Goal: Task Accomplishment & Management: Complete application form

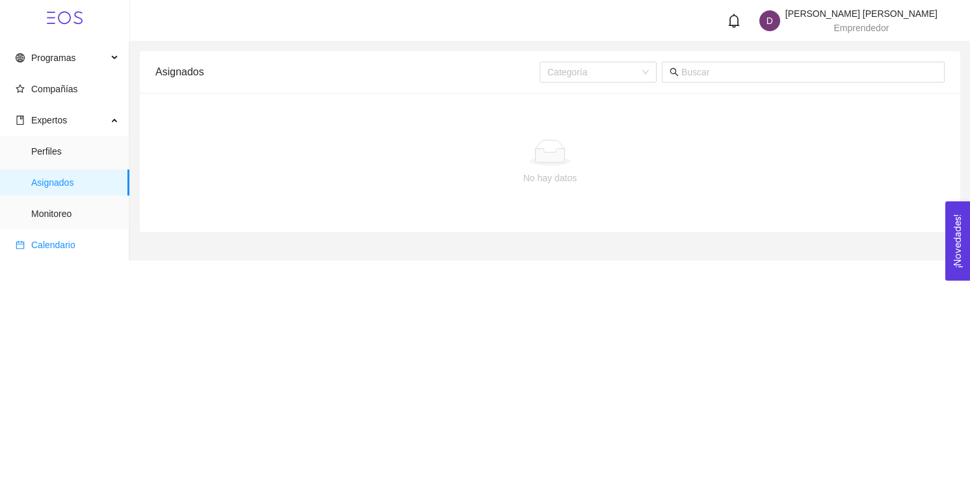
click at [54, 249] on span "Calendario" at bounding box center [53, 245] width 44 height 10
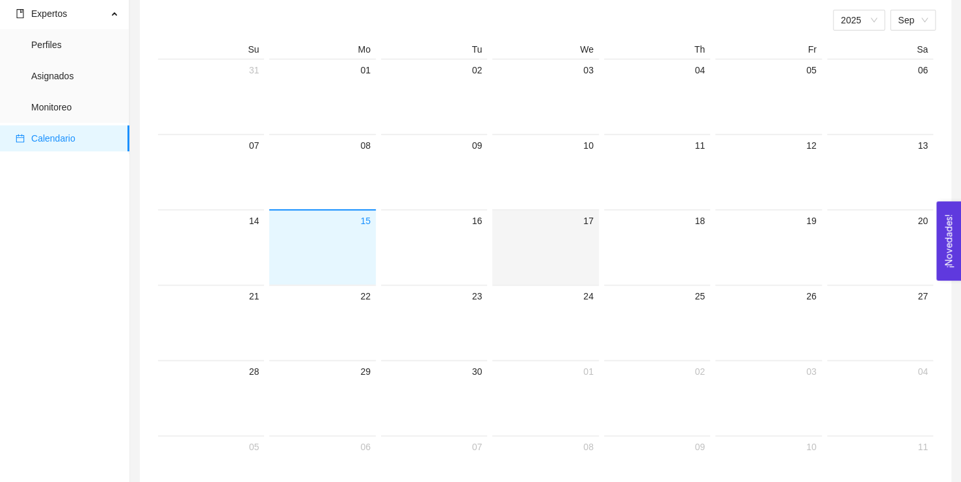
scroll to position [130, 0]
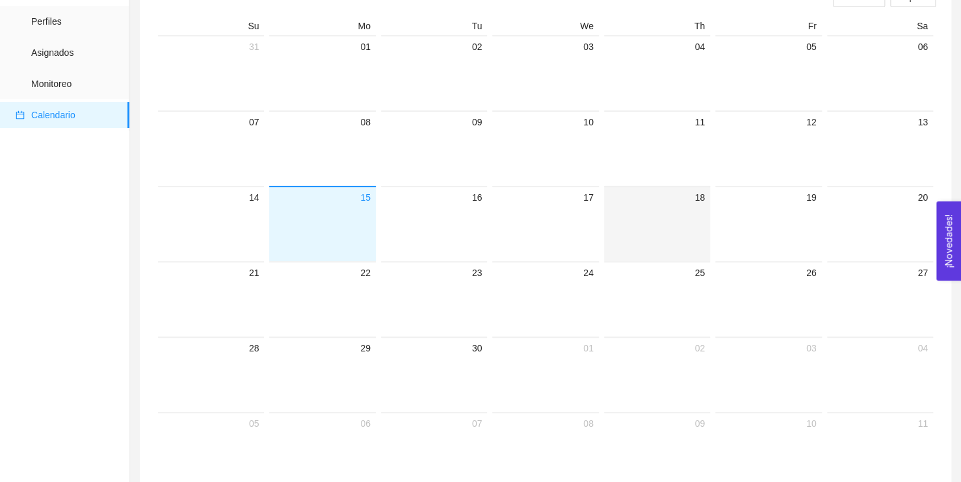
click at [604, 207] on div "18" at bounding box center [657, 223] width 106 height 75
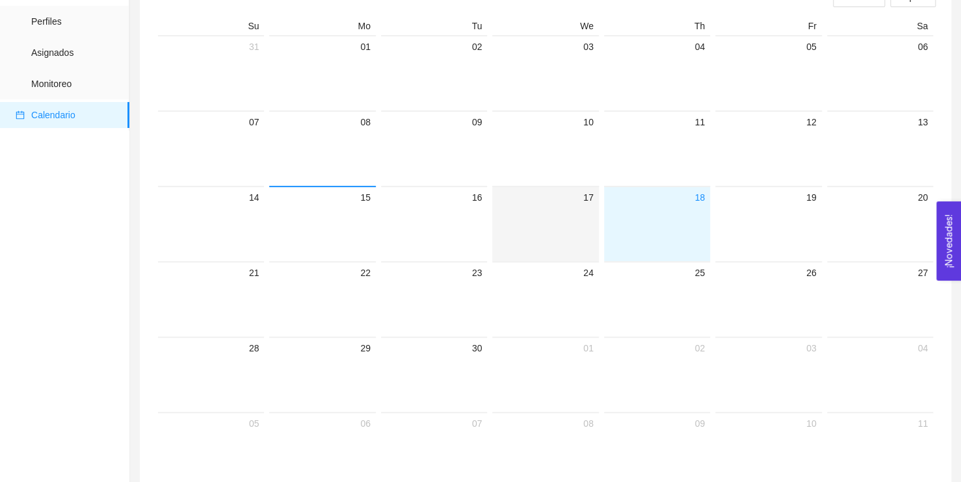
click at [573, 212] on div at bounding box center [545, 233] width 96 height 56
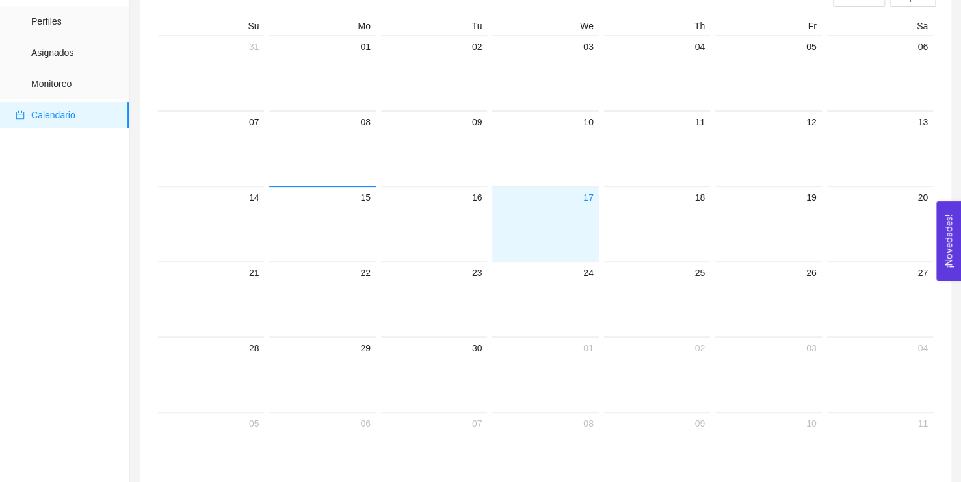
click at [573, 212] on div at bounding box center [545, 233] width 96 height 56
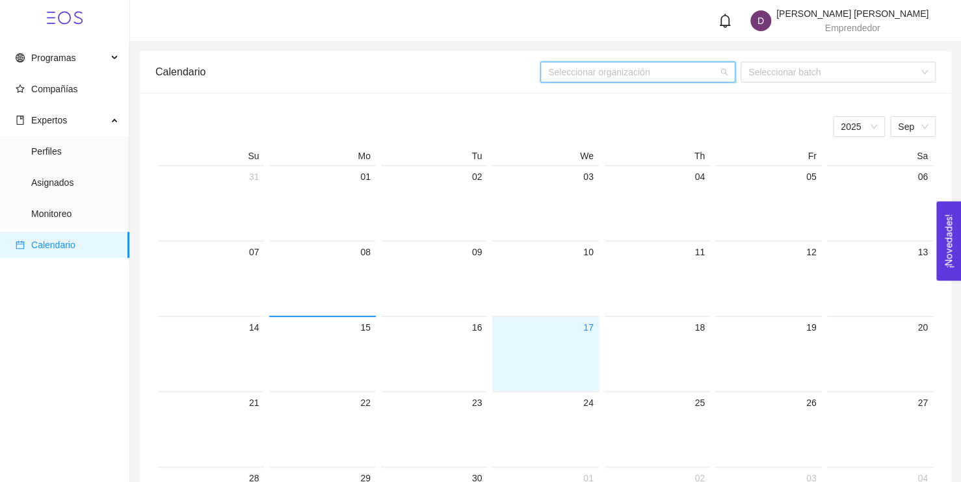
click at [658, 70] on input "search" at bounding box center [633, 71] width 170 height 19
click at [611, 104] on div "Ju'tsi Ya'Ye" at bounding box center [637, 98] width 179 height 14
click at [539, 346] on div at bounding box center [545, 363] width 96 height 56
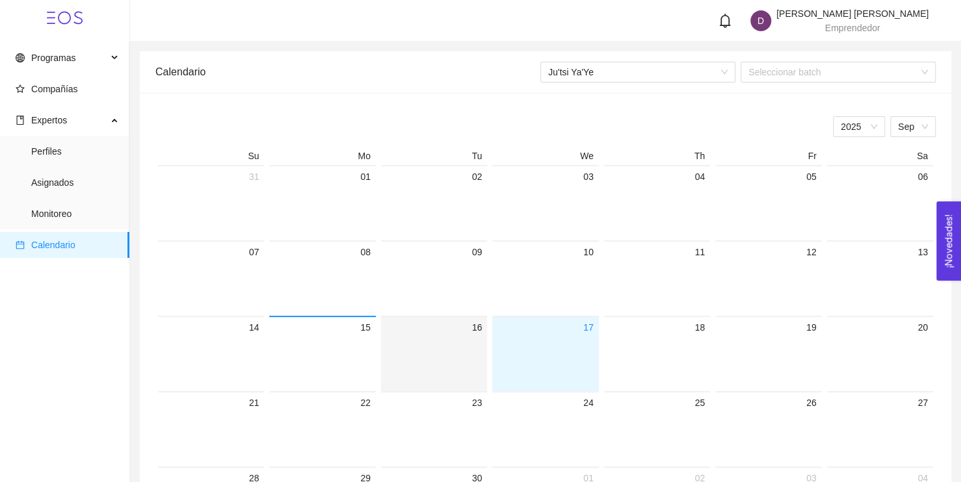
click at [468, 369] on div at bounding box center [434, 363] width 96 height 56
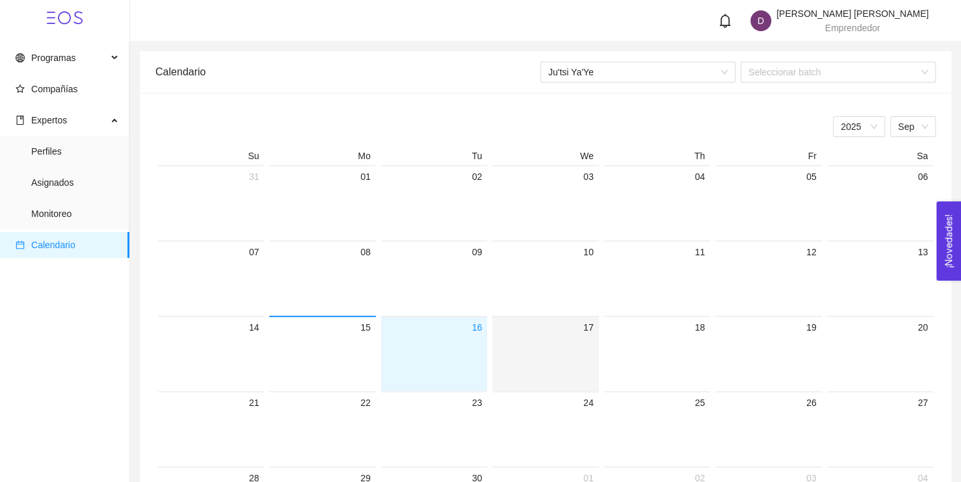
click at [550, 357] on div at bounding box center [545, 363] width 96 height 56
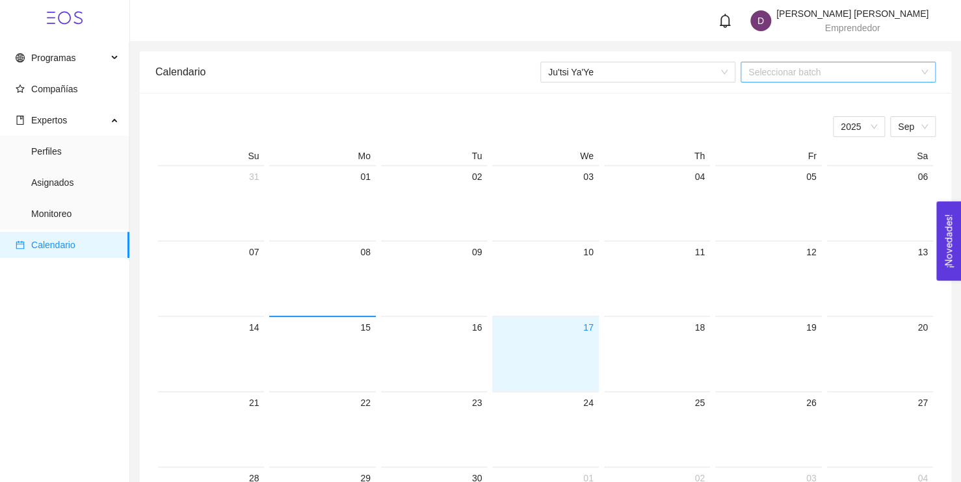
click at [815, 75] on input "search" at bounding box center [833, 71] width 170 height 19
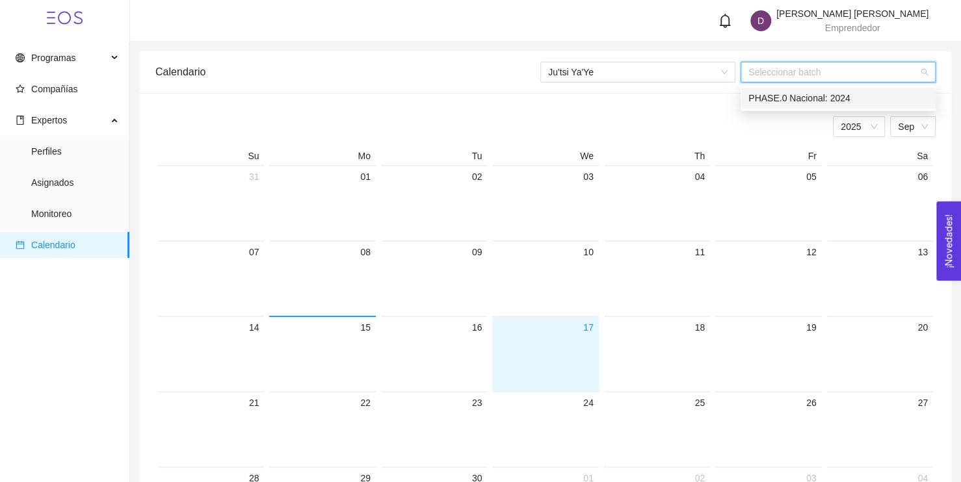
click at [813, 101] on div "PHASE.0 Nacional: 2024" at bounding box center [837, 98] width 179 height 14
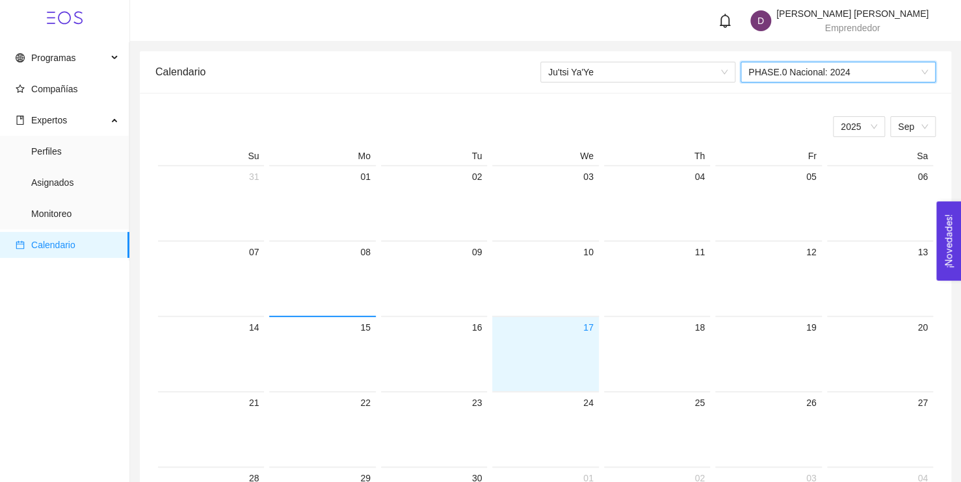
click at [551, 354] on div at bounding box center [545, 363] width 96 height 56
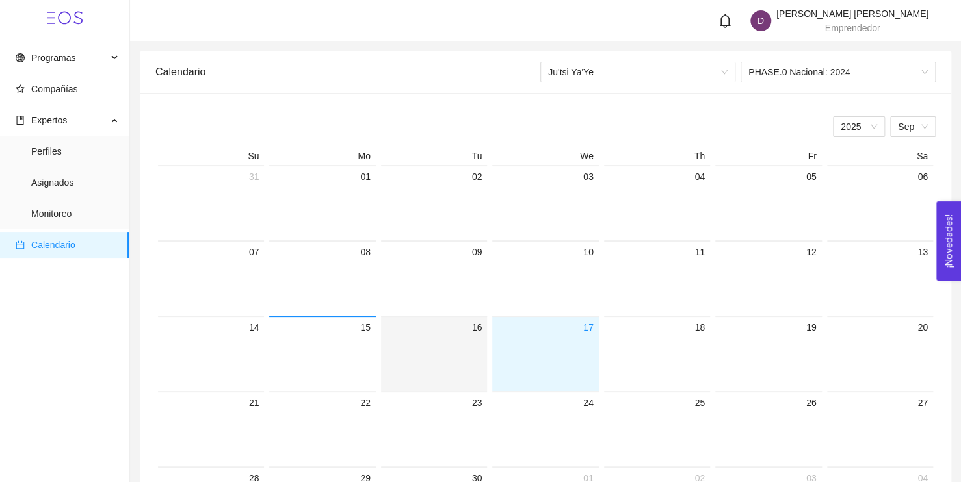
click at [459, 353] on div at bounding box center [434, 363] width 96 height 56
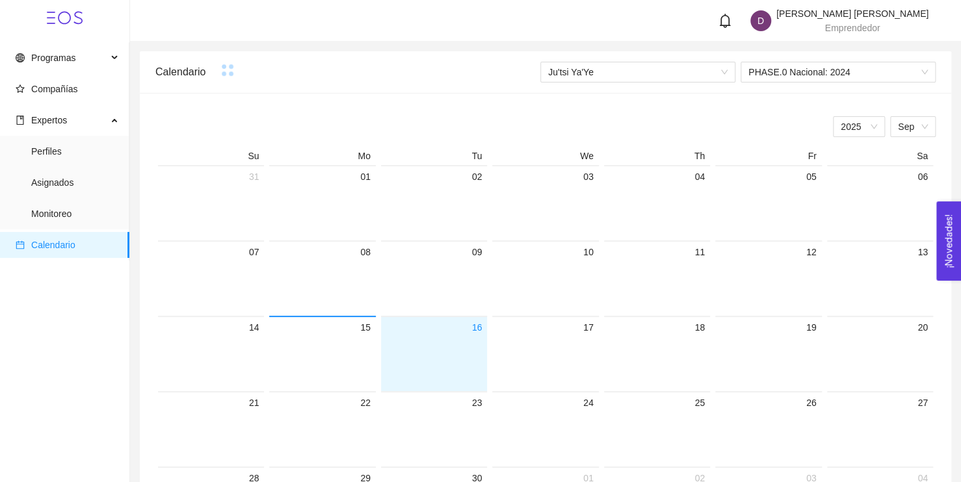
click at [450, 272] on div at bounding box center [434, 288] width 96 height 56
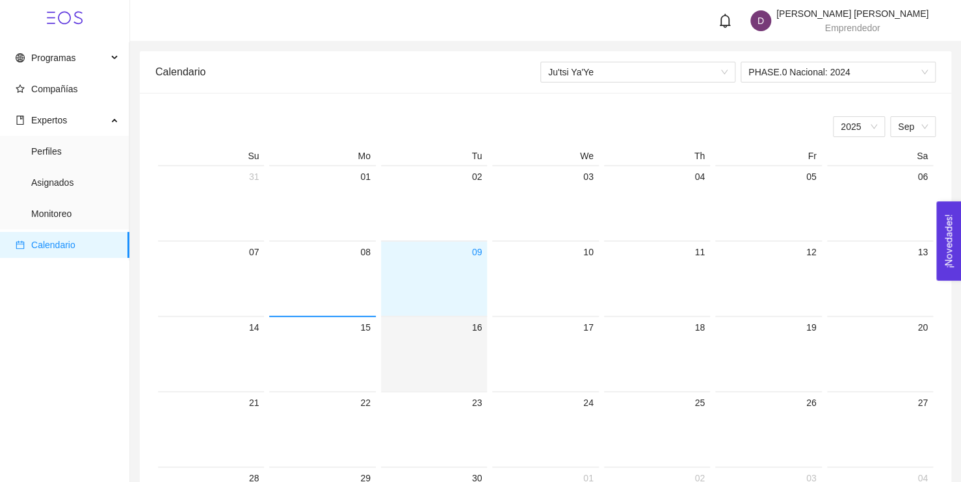
click at [452, 345] on div at bounding box center [434, 363] width 96 height 56
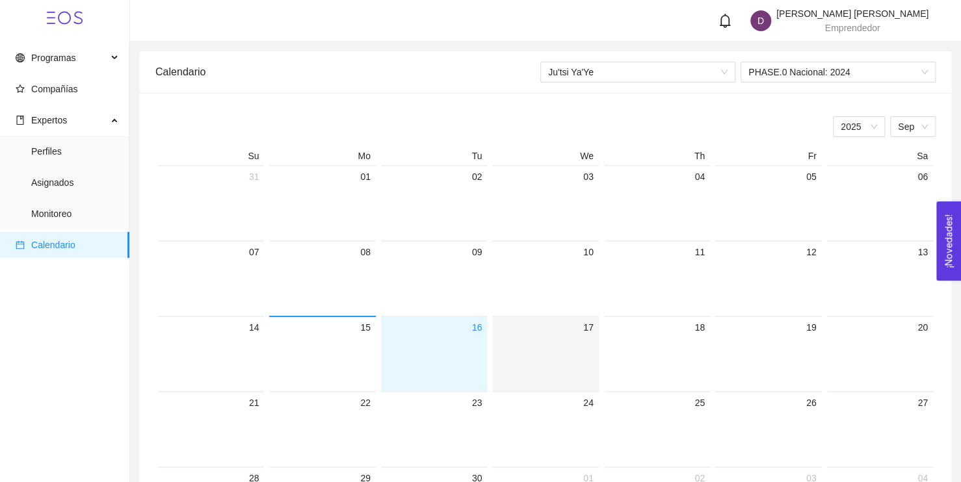
click at [562, 340] on div at bounding box center [545, 363] width 96 height 56
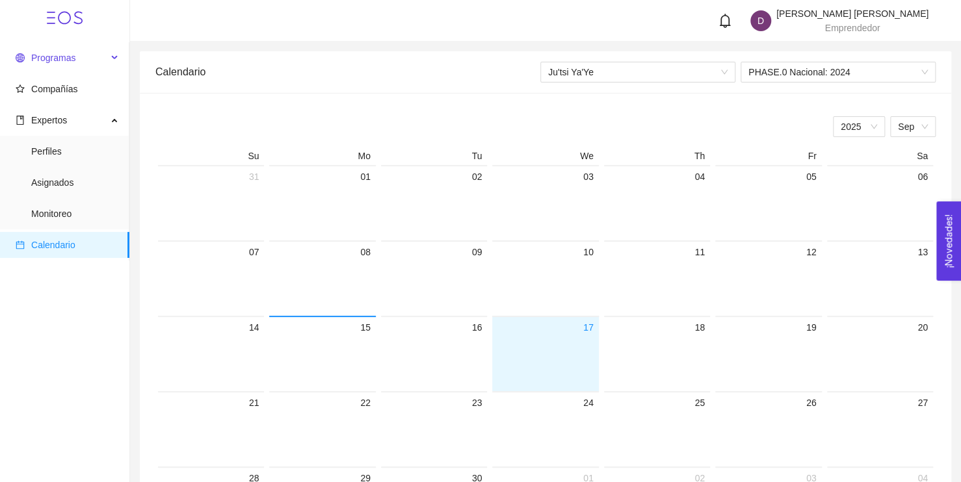
click at [62, 61] on span "Programas" at bounding box center [53, 58] width 44 height 10
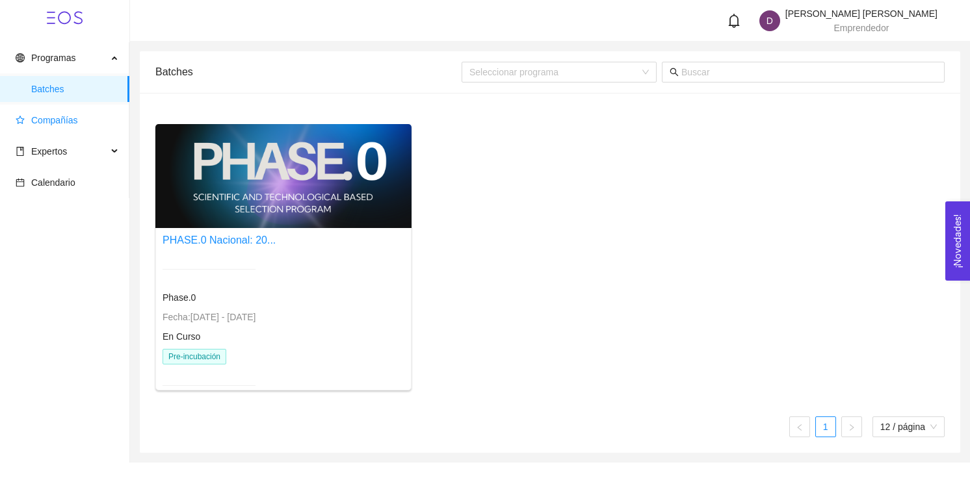
click at [47, 116] on span "Compañías" at bounding box center [54, 120] width 47 height 10
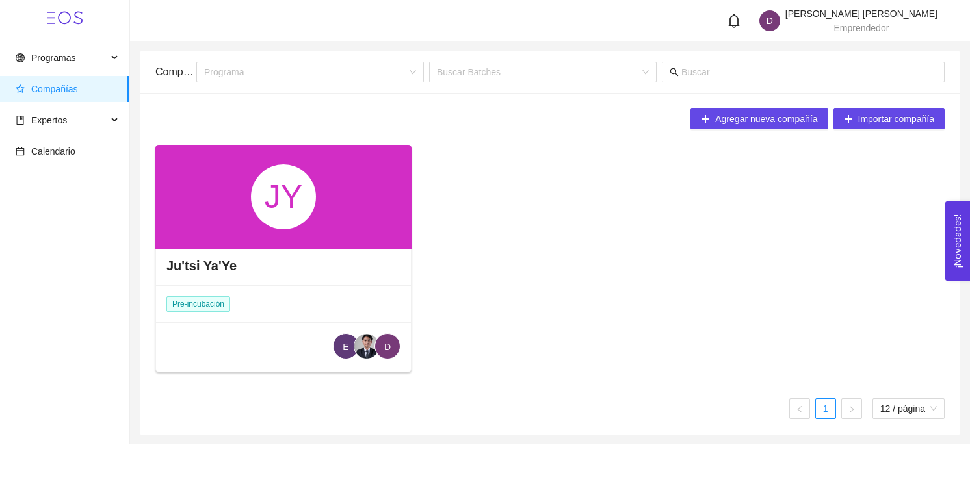
click at [307, 294] on div "Ju'tsi Ya'Ye Pre-incubación E D" at bounding box center [283, 309] width 255 height 127
click at [204, 261] on h4 "Ju'tsi Ya'Ye" at bounding box center [201, 266] width 70 height 18
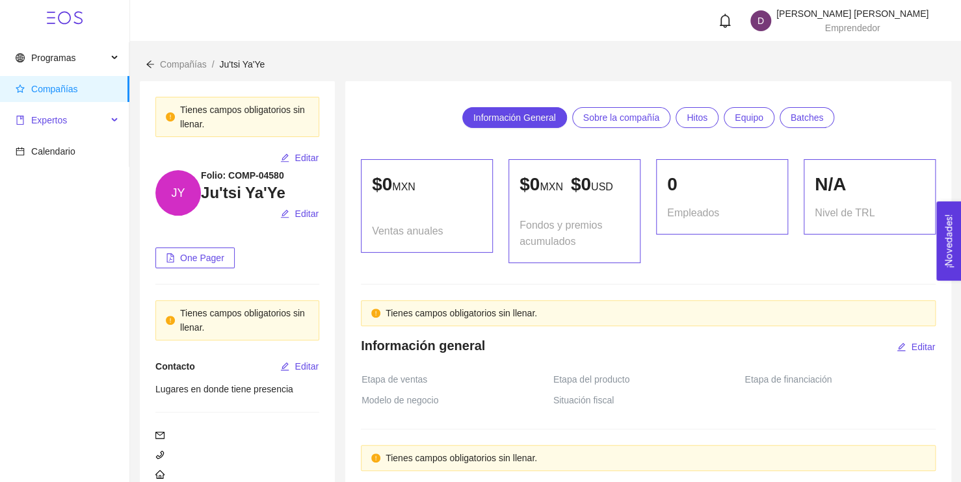
click at [70, 123] on span "Expertos" at bounding box center [62, 120] width 92 height 26
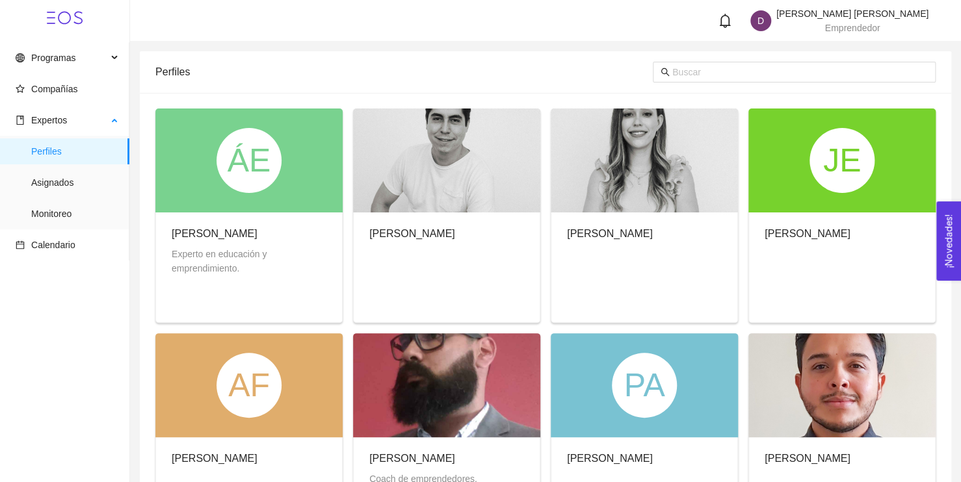
click at [47, 147] on span "Perfiles" at bounding box center [75, 151] width 88 height 26
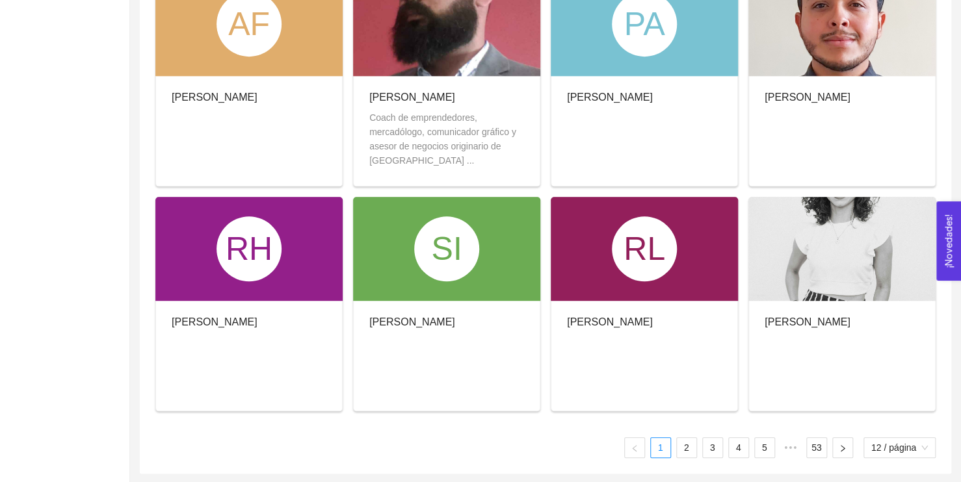
scroll to position [36, 0]
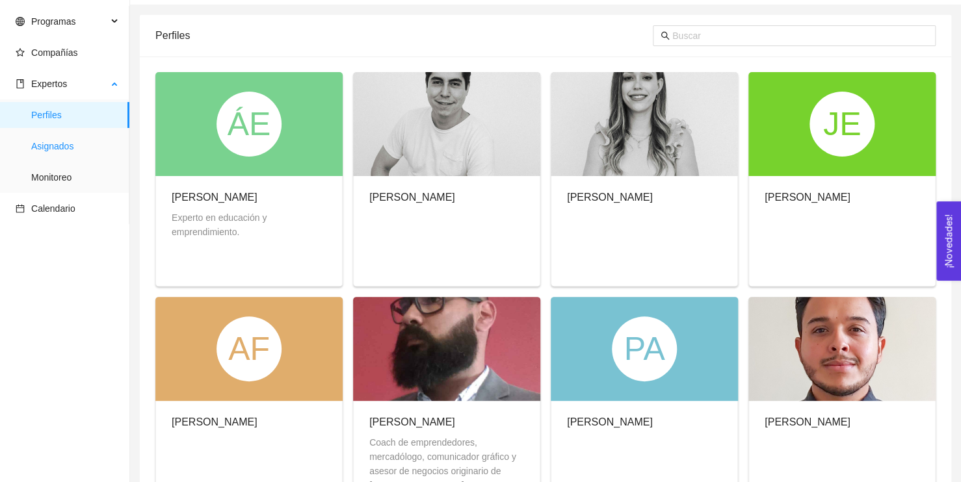
click at [62, 140] on span "Asignados" at bounding box center [75, 146] width 88 height 26
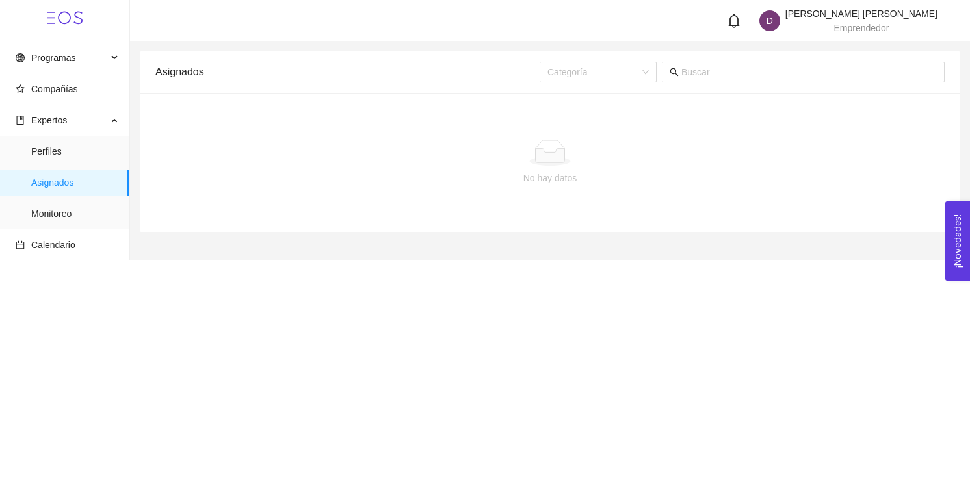
click at [521, 139] on div "No hay datos" at bounding box center [549, 163] width 789 height 108
drag, startPoint x: 571, startPoint y: 164, endPoint x: 564, endPoint y: 165, distance: 6.5
click at [569, 165] on div at bounding box center [550, 153] width 768 height 26
click at [66, 205] on span "Monitoreo" at bounding box center [75, 214] width 88 height 26
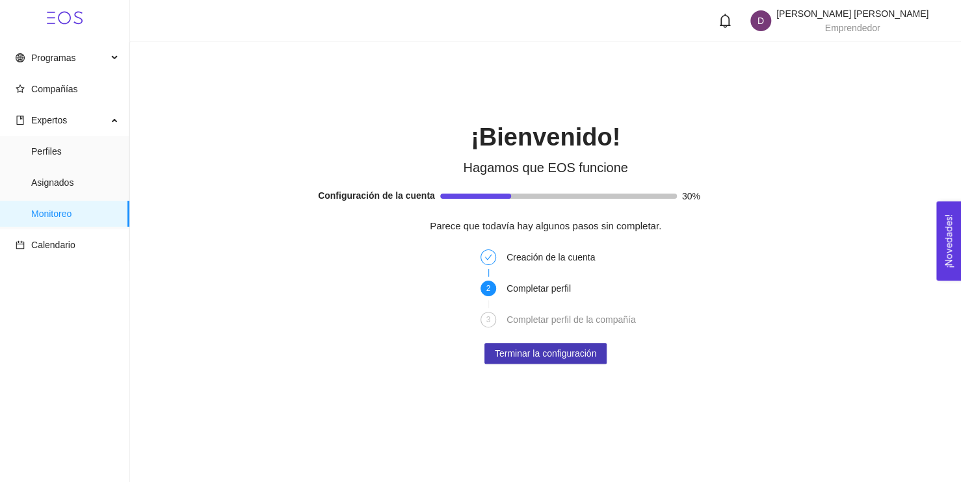
click at [572, 358] on span "Terminar la configuración" at bounding box center [545, 353] width 101 height 14
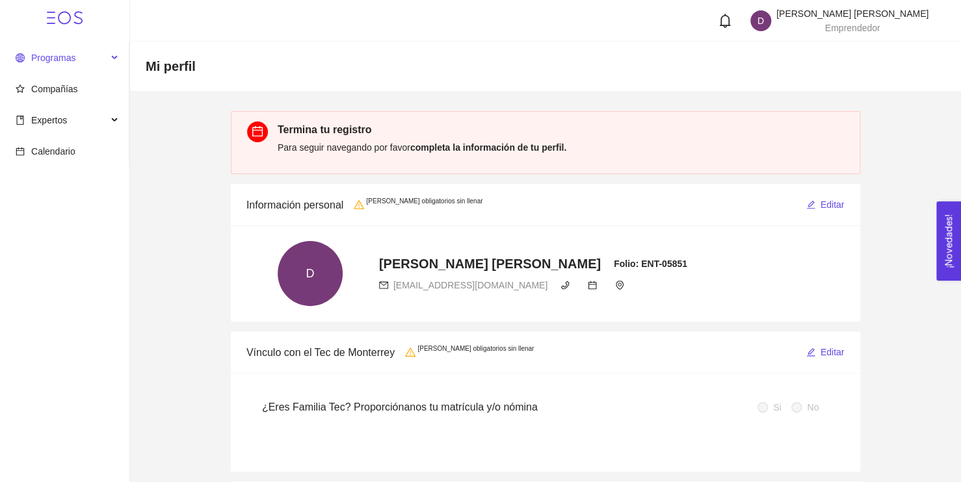
click at [39, 48] on span "Programas" at bounding box center [62, 58] width 92 height 26
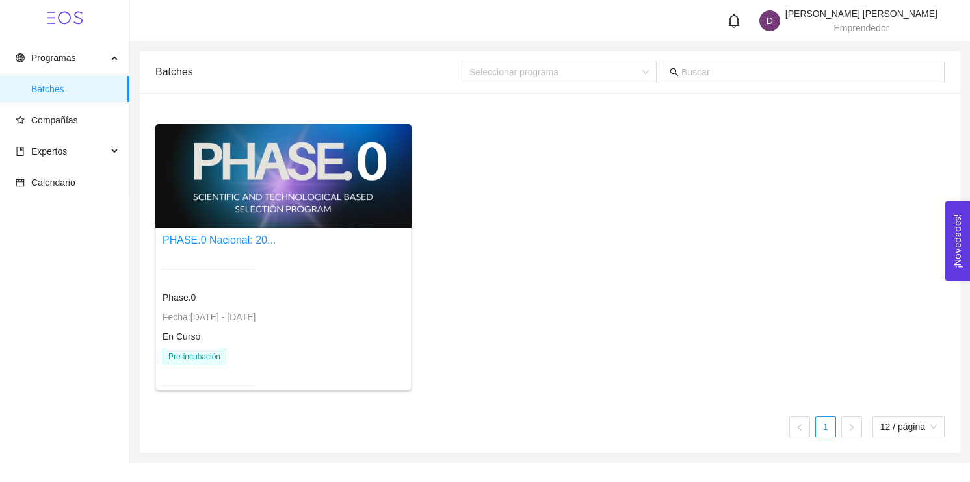
click at [64, 10] on icon at bounding box center [65, 18] width 36 height 36
click at [64, 17] on icon at bounding box center [65, 18] width 36 height 36
click at [55, 62] on span "Programas" at bounding box center [53, 58] width 44 height 10
click at [279, 229] on div "PHASE.0 Nacional: 20... Phase.0 Fecha: 24/01/2024 - 31/12/2026 En Curso Pre-inc…" at bounding box center [283, 316] width 255 height 177
click at [223, 235] on link "PHASE.0 Nacional: 20..." at bounding box center [218, 240] width 113 height 11
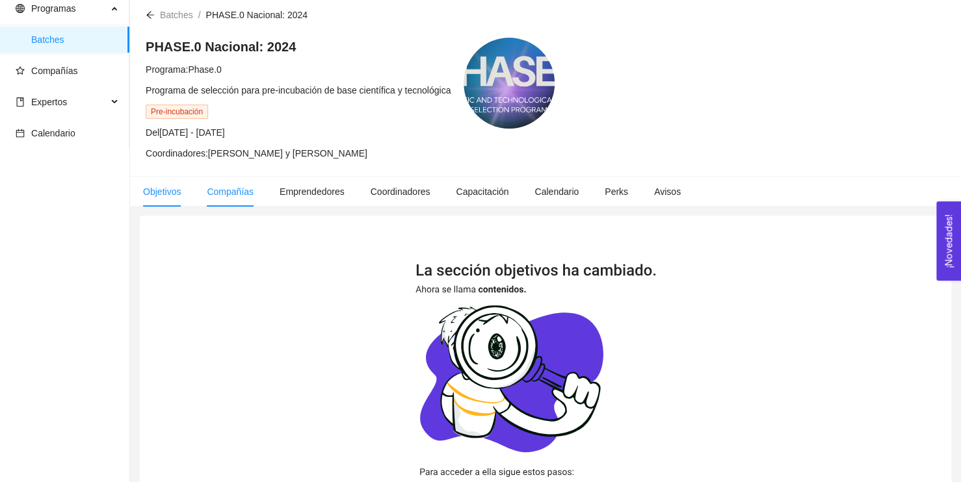
scroll to position [130, 0]
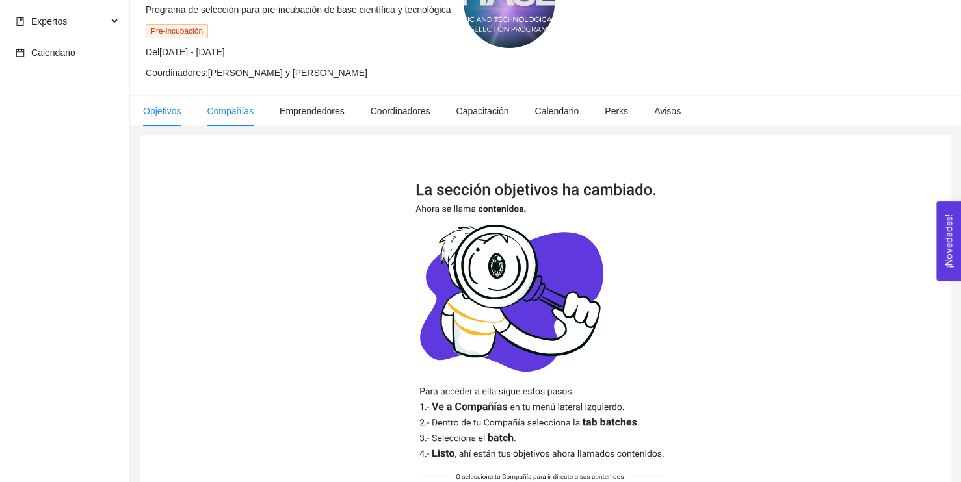
click at [218, 112] on span "Compañías" at bounding box center [230, 111] width 47 height 10
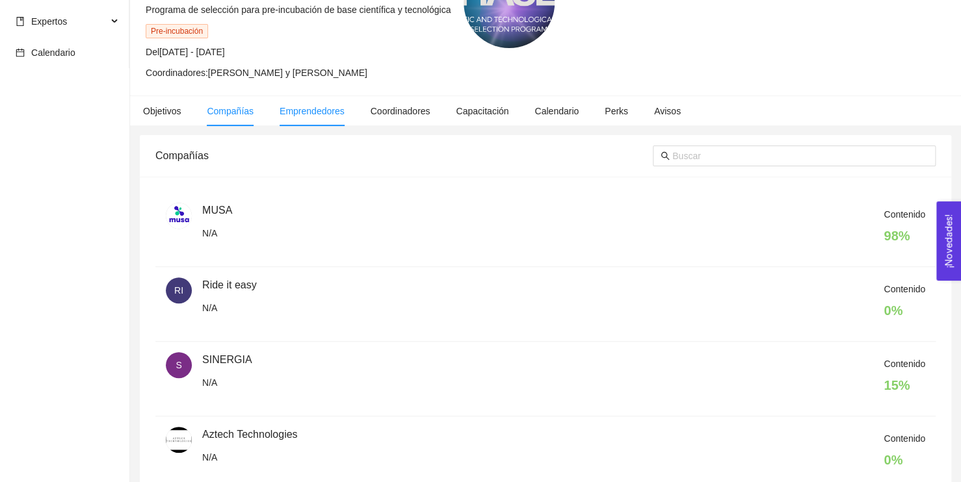
click at [307, 108] on span "Emprendedores" at bounding box center [311, 111] width 65 height 10
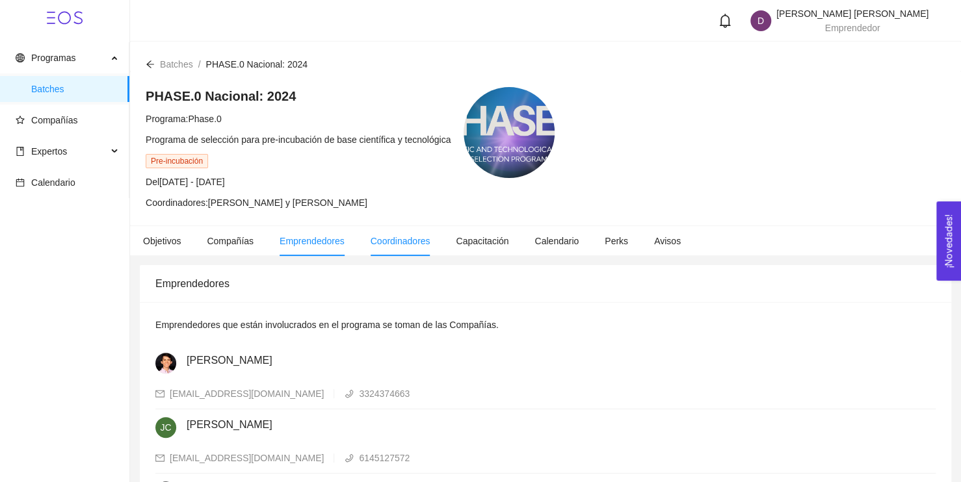
click at [387, 245] on span "Coordinadores" at bounding box center [400, 241] width 60 height 10
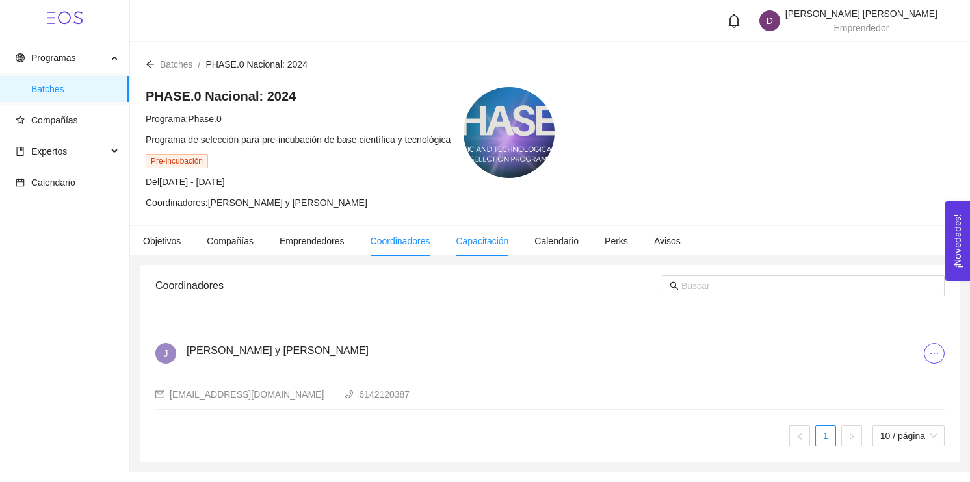
click at [485, 243] on span "Capacitación" at bounding box center [482, 241] width 53 height 10
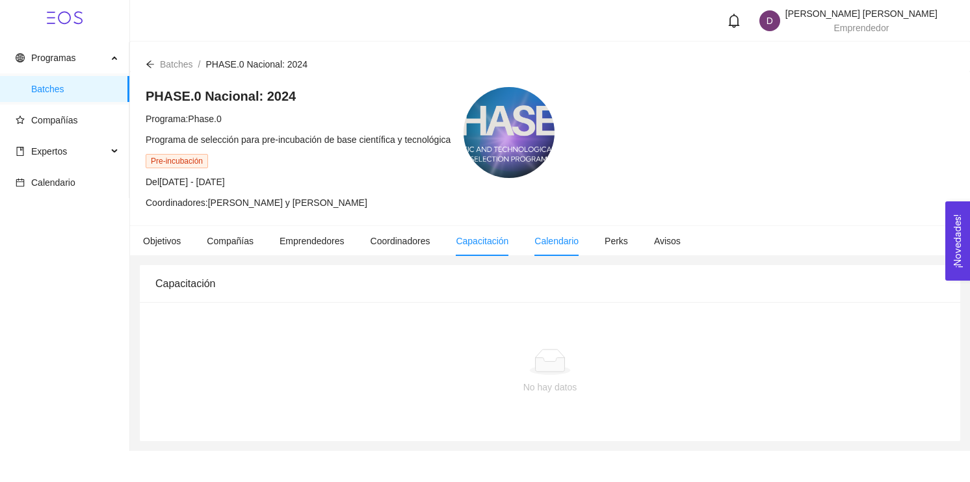
click at [573, 244] on li "Calendario" at bounding box center [556, 241] width 70 height 30
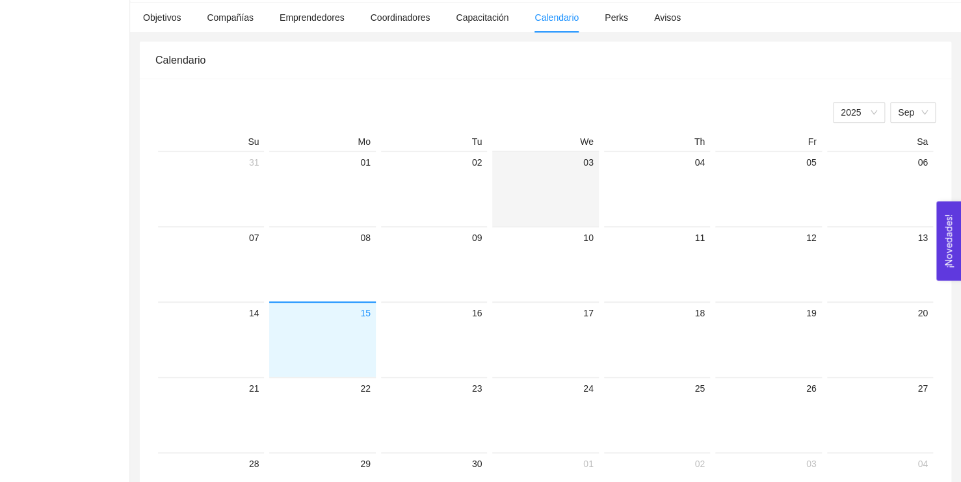
scroll to position [260, 0]
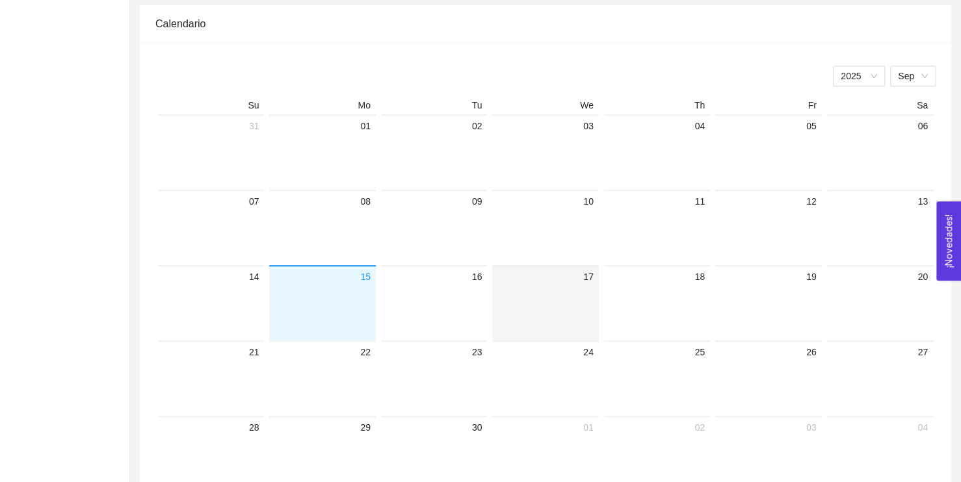
click at [587, 279] on div "17" at bounding box center [545, 277] width 96 height 16
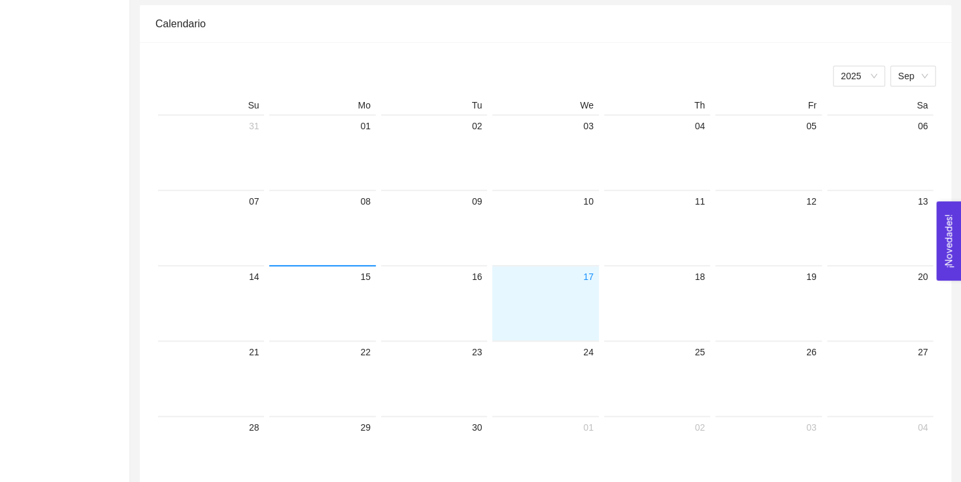
click at [587, 279] on div "17" at bounding box center [545, 277] width 96 height 16
click at [937, 219] on button "¡Novedades! 0" at bounding box center [948, 240] width 25 height 79
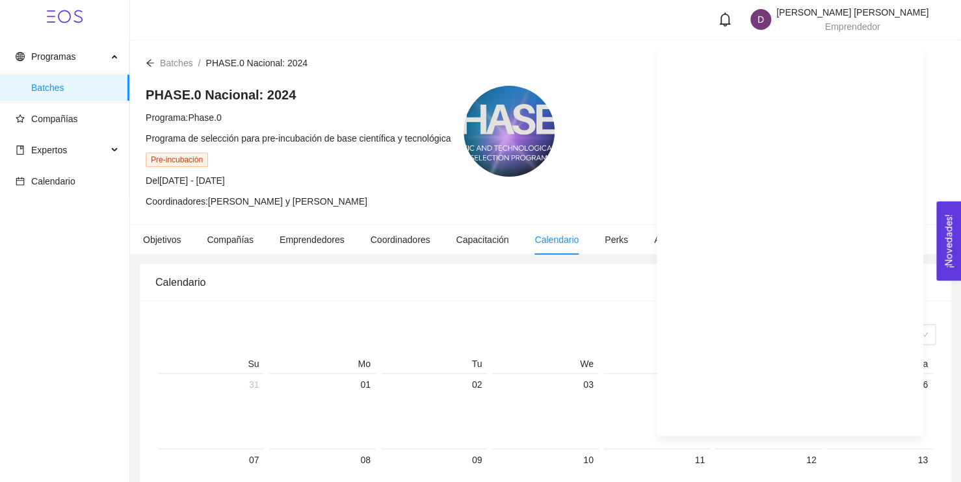
scroll to position [0, 0]
click at [770, 29] on div "D Diego De Leon Hernandez Emprendedor" at bounding box center [819, 20] width 217 height 23
click at [732, 20] on icon "bell" at bounding box center [725, 21] width 14 height 14
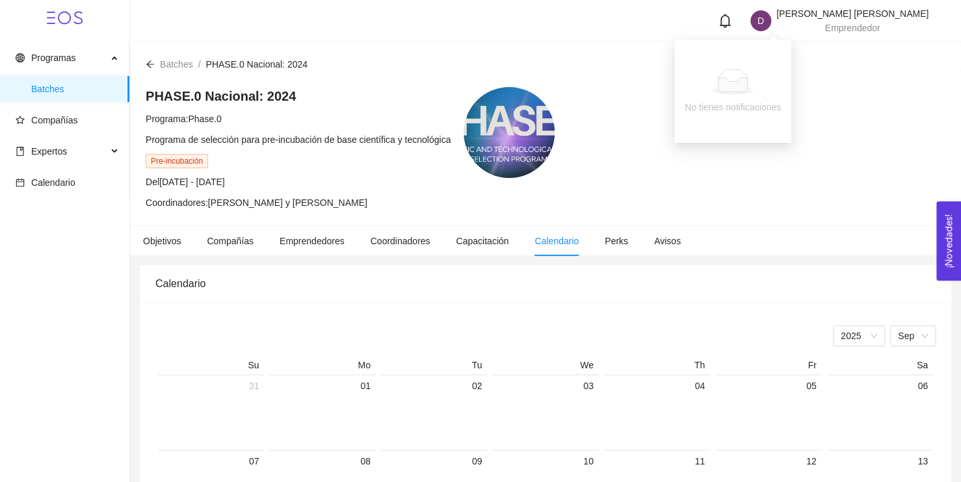
click at [753, 100] on div "No tienes notificaciones" at bounding box center [732, 107] width 96 height 14
click at [733, 82] on icon at bounding box center [732, 85] width 29 height 14
click at [559, 161] on div "PHASE.0 Nacional: 2024 Programa: Phase.0 Programa de selección para pre-incubac…" at bounding box center [545, 148] width 799 height 123
click at [22, 178] on icon "calendar" at bounding box center [20, 182] width 9 height 9
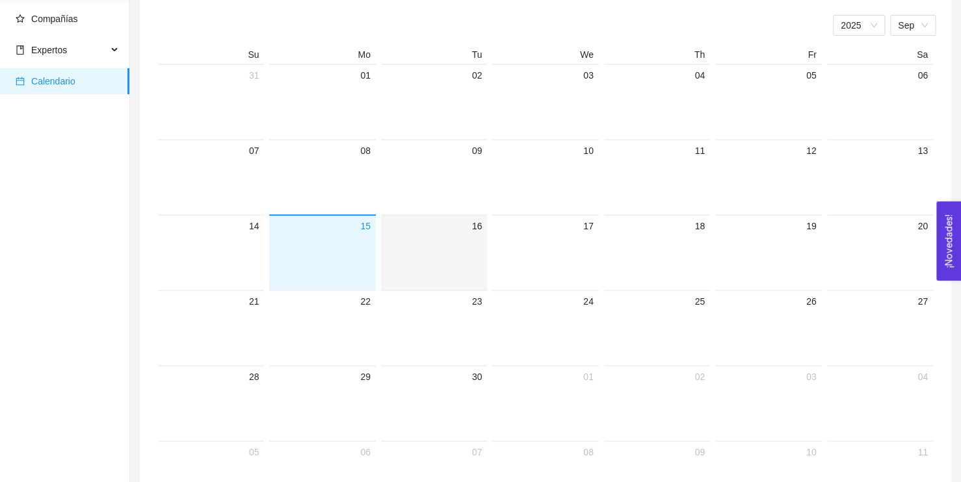
scroll to position [34, 0]
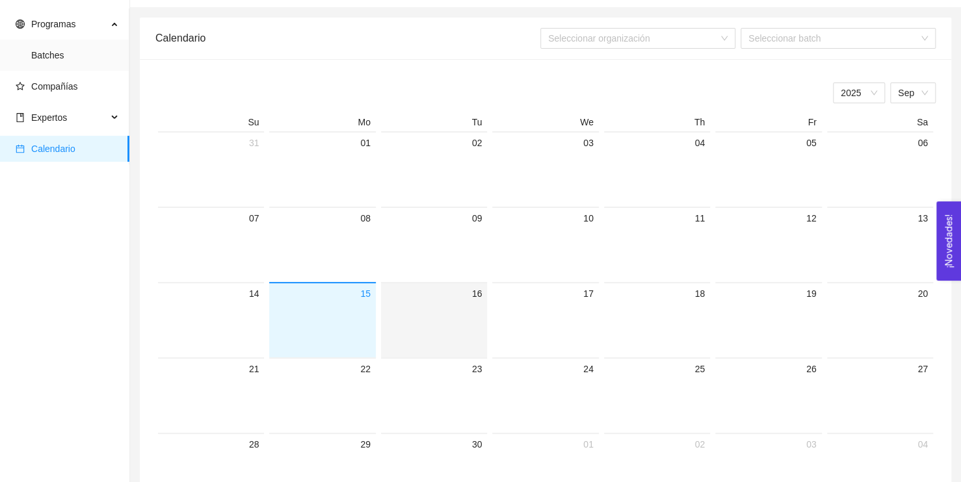
click at [437, 292] on div "16" at bounding box center [434, 294] width 96 height 16
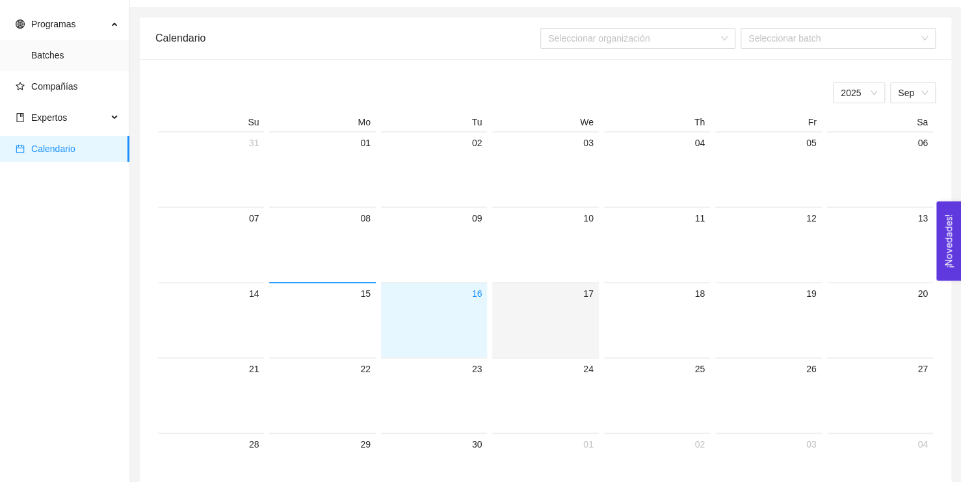
click at [529, 304] on div at bounding box center [545, 330] width 96 height 56
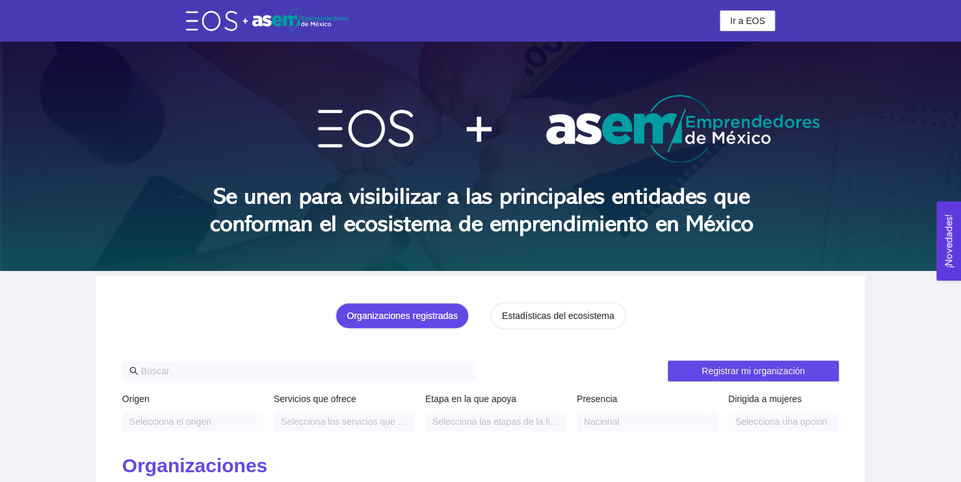
click at [193, 21] on img at bounding box center [267, 20] width 162 height 24
click at [747, 21] on span "Ir a EOS" at bounding box center [747, 21] width 35 height 14
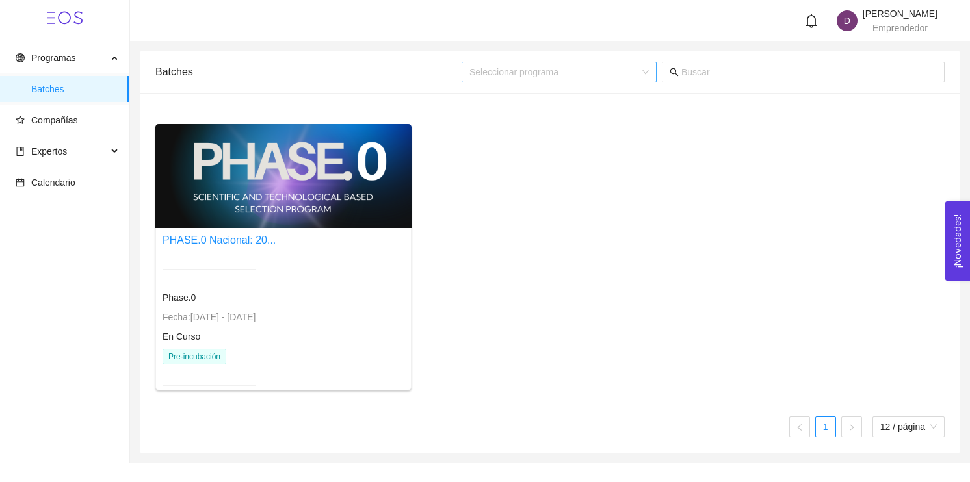
click at [610, 78] on input "search" at bounding box center [554, 71] width 170 height 19
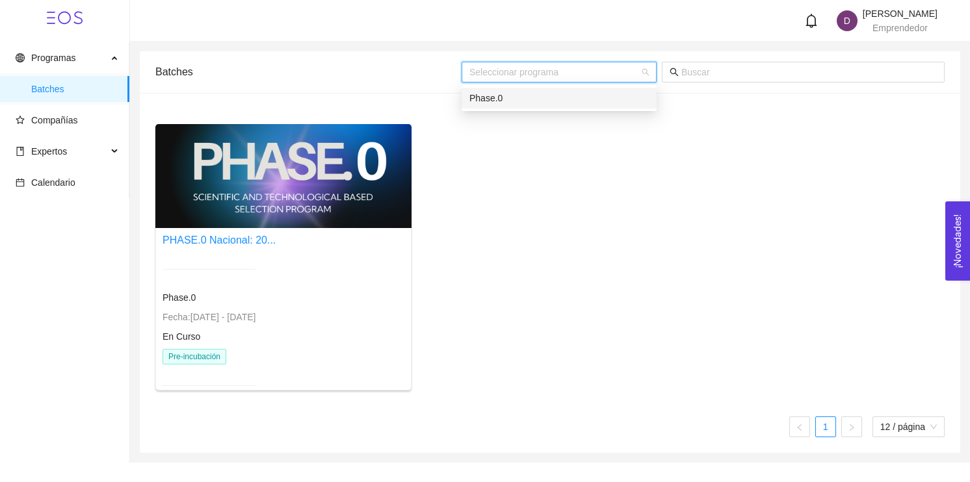
click at [581, 100] on div "Phase.0" at bounding box center [558, 98] width 179 height 14
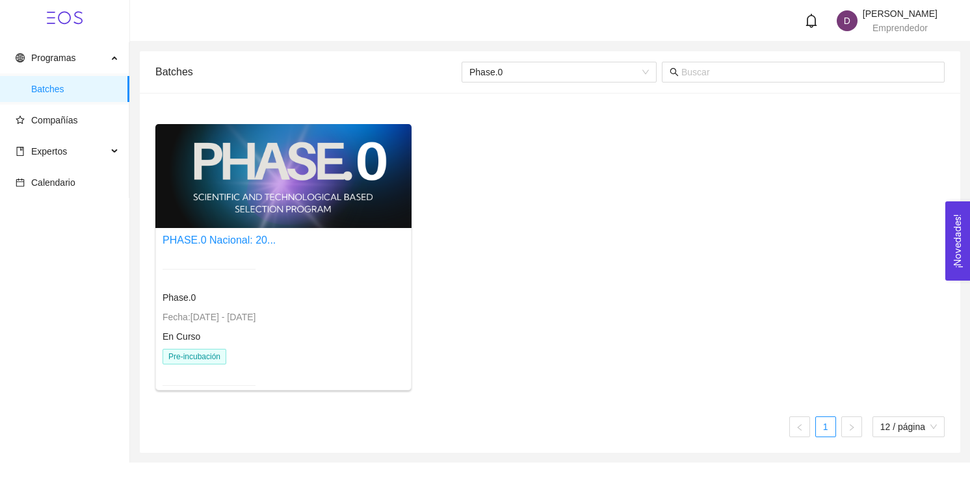
click at [276, 246] on div "PHASE.0 Nacional: 20..." at bounding box center [218, 240] width 113 height 16
click at [98, 156] on span "Expertos" at bounding box center [62, 151] width 92 height 26
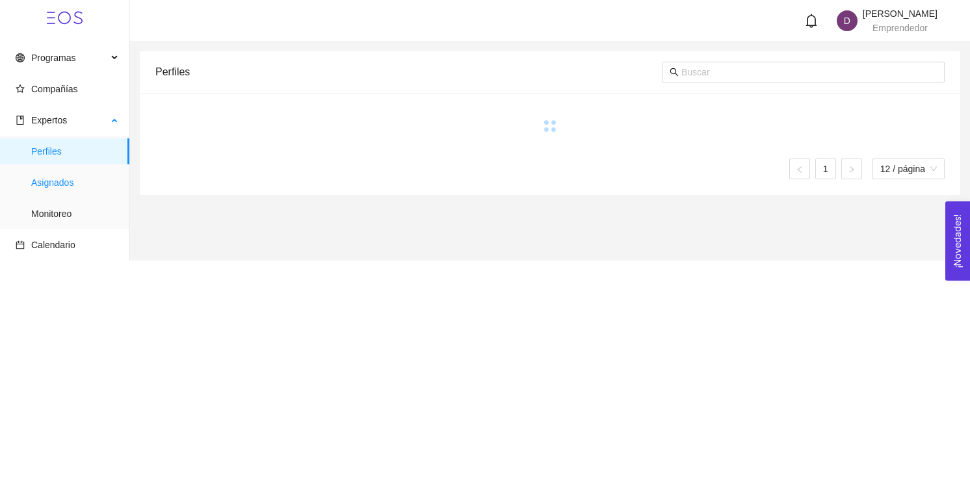
click at [83, 177] on span "Asignados" at bounding box center [75, 183] width 88 height 26
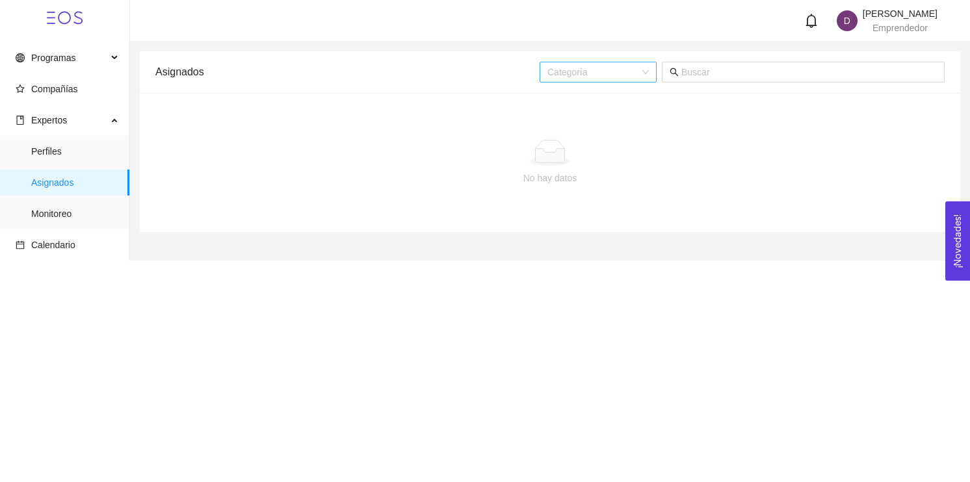
click at [588, 70] on input "search" at bounding box center [593, 71] width 92 height 19
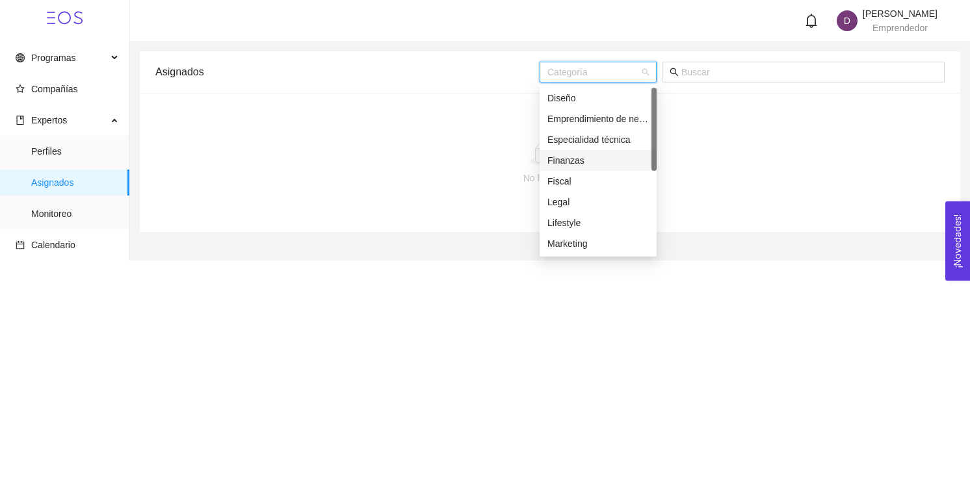
click at [582, 161] on div "Finanzas" at bounding box center [597, 160] width 101 height 14
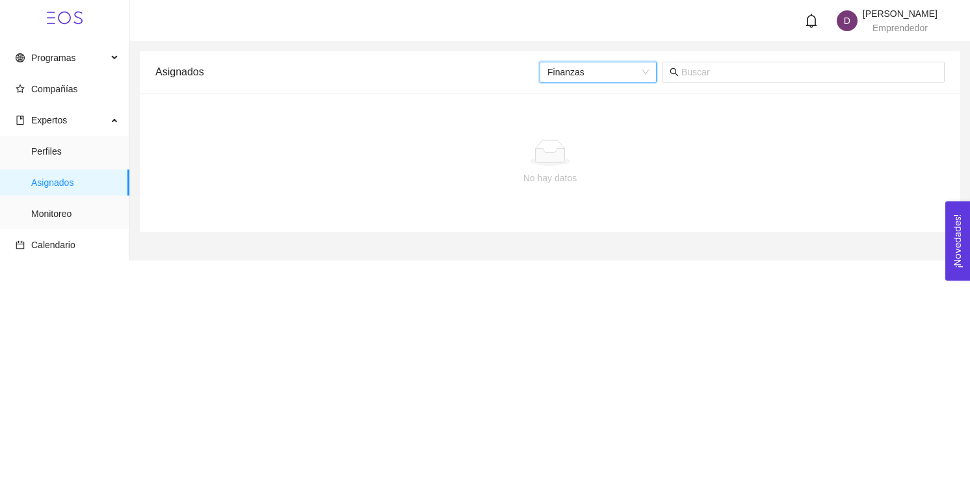
click at [722, 162] on div at bounding box center [550, 153] width 768 height 26
click at [738, 63] on span at bounding box center [803, 72] width 283 height 21
click at [734, 71] on input "text" at bounding box center [808, 72] width 255 height 14
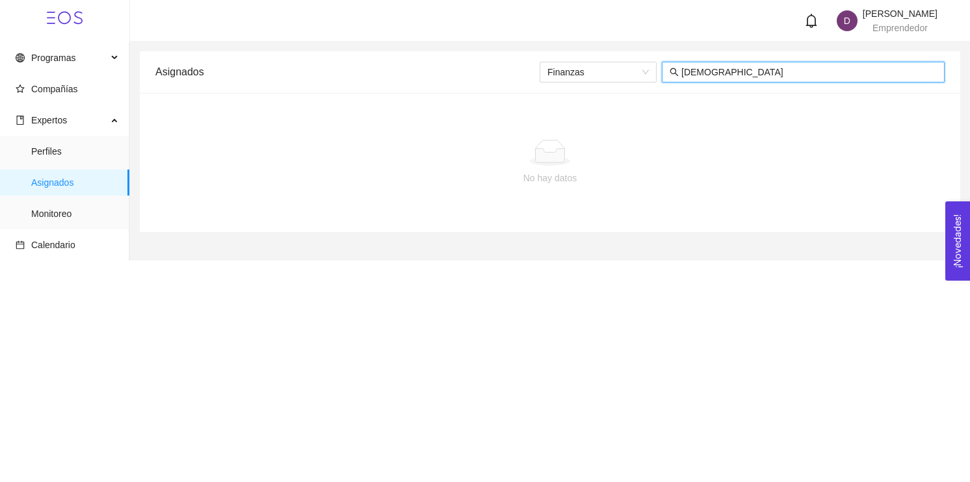
type input "[DEMOGRAPHIC_DATA]"
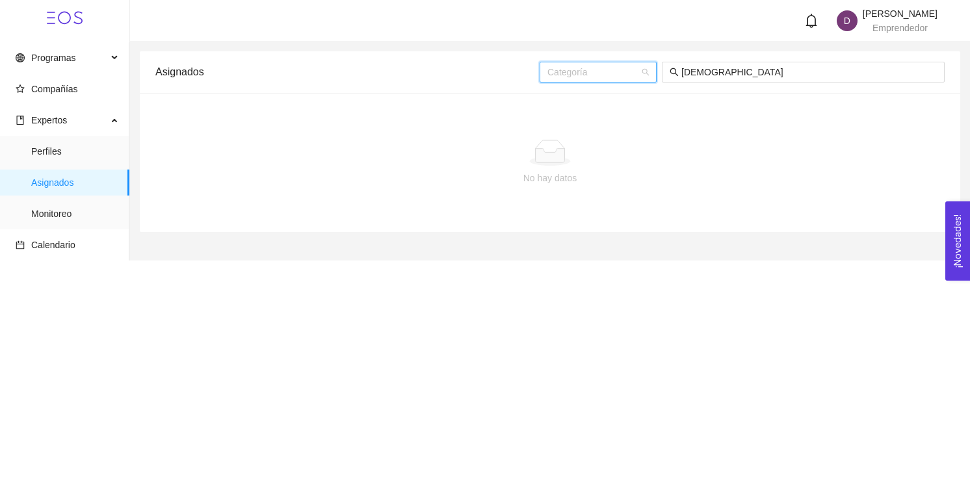
click at [597, 74] on input "search" at bounding box center [593, 71] width 92 height 19
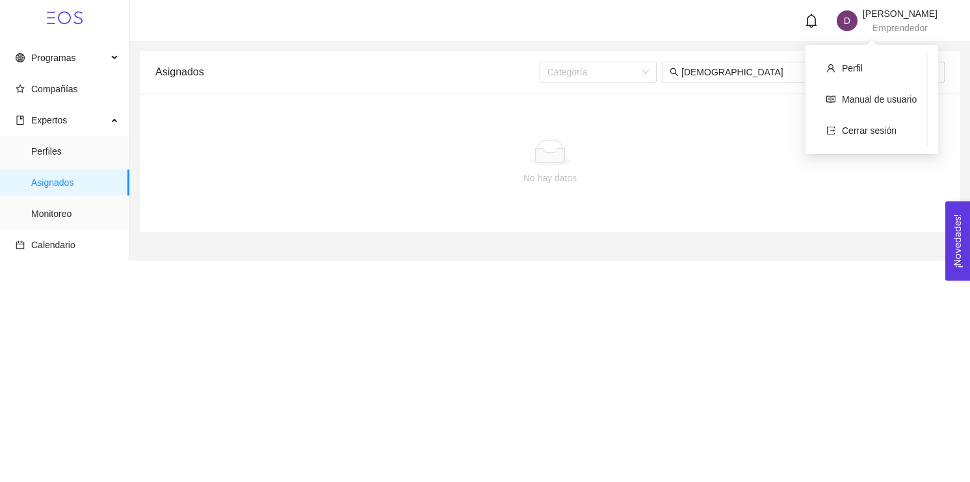
click at [862, 30] on div "[PERSON_NAME] Emprendedor" at bounding box center [899, 20] width 75 height 23
click at [870, 63] on li "Perfil" at bounding box center [871, 68] width 111 height 26
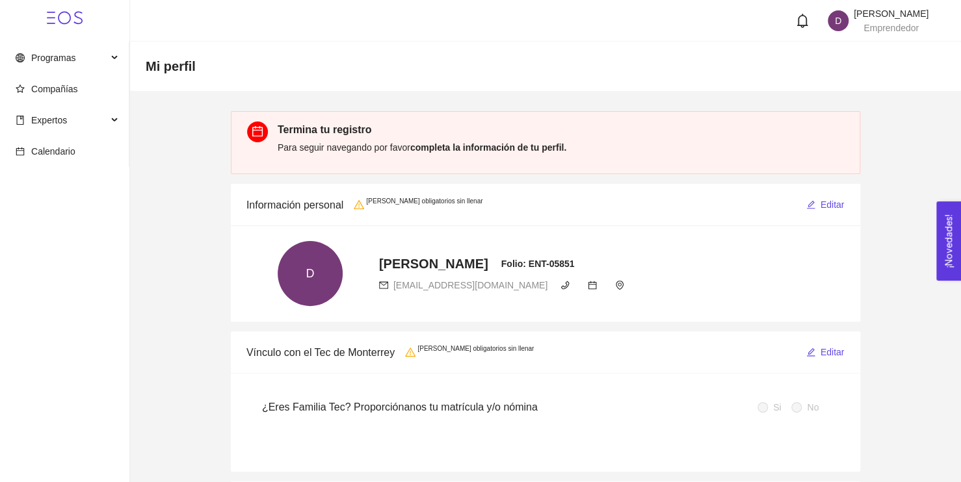
drag, startPoint x: 915, startPoint y: 12, endPoint x: 907, endPoint y: 16, distance: 9.0
click at [914, 12] on span "[PERSON_NAME]" at bounding box center [890, 13] width 75 height 10
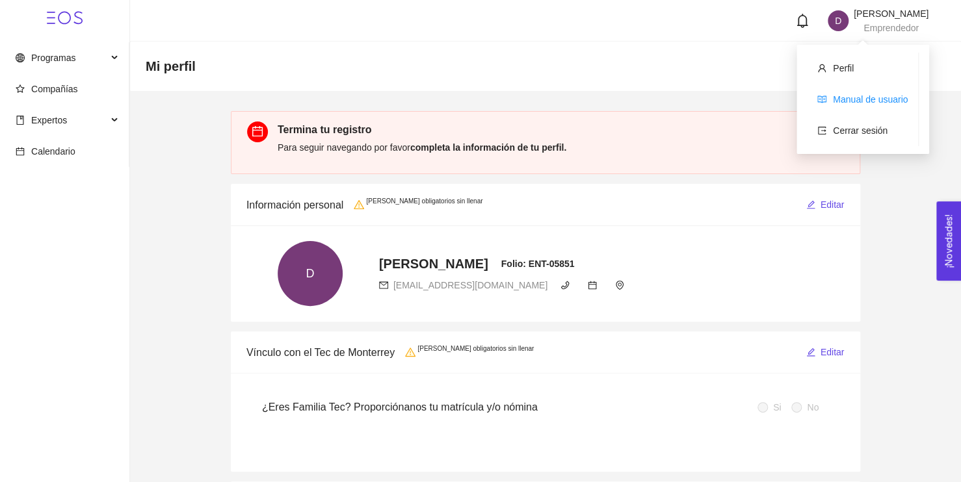
click at [859, 94] on link "Manual de usuario" at bounding box center [870, 99] width 75 height 10
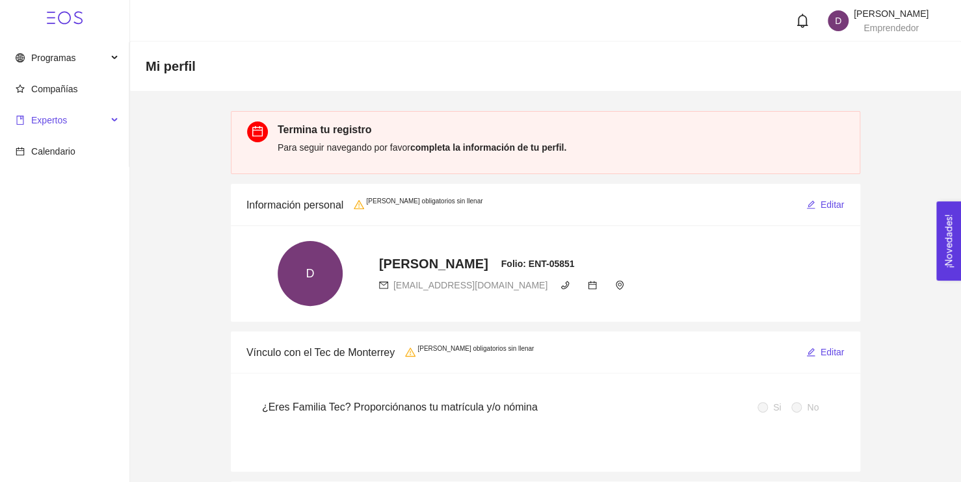
click at [47, 116] on span "Expertos" at bounding box center [49, 120] width 36 height 10
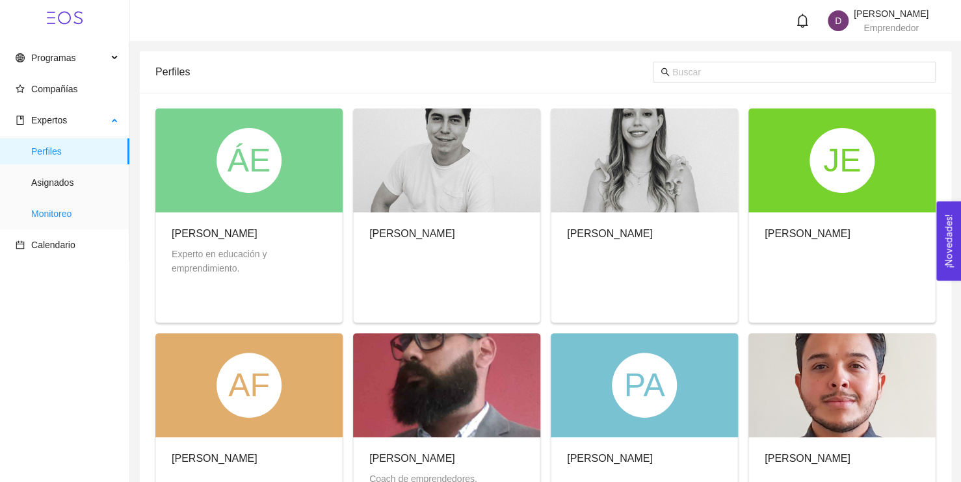
click at [49, 216] on span "Monitoreo" at bounding box center [75, 214] width 88 height 26
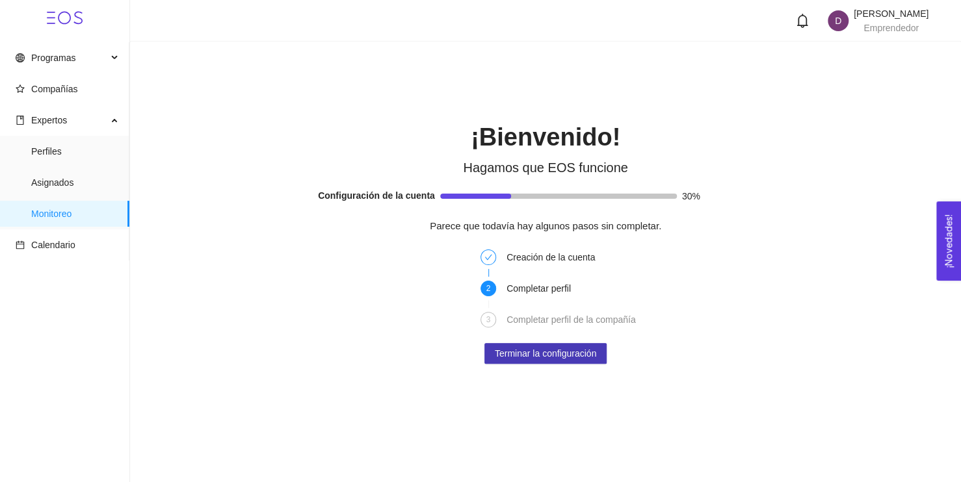
click at [580, 351] on span "Terminar la configuración" at bounding box center [545, 353] width 101 height 14
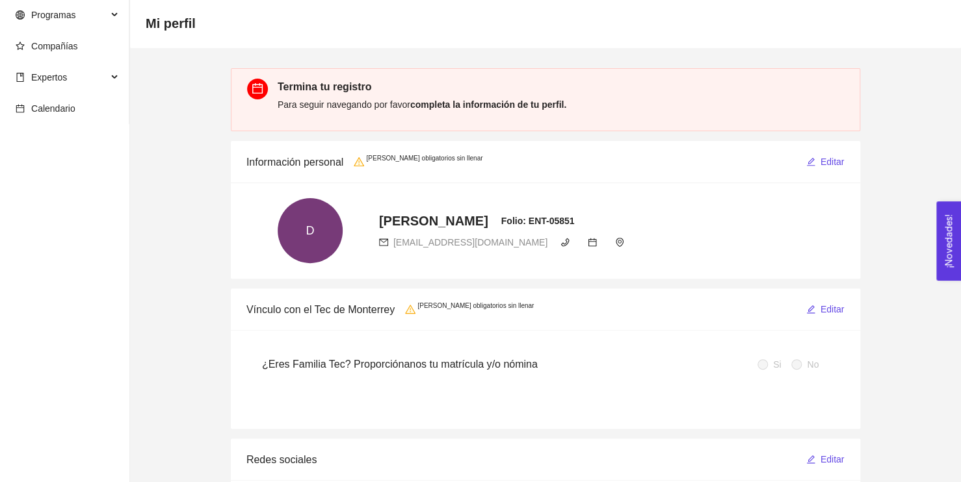
scroll to position [65, 0]
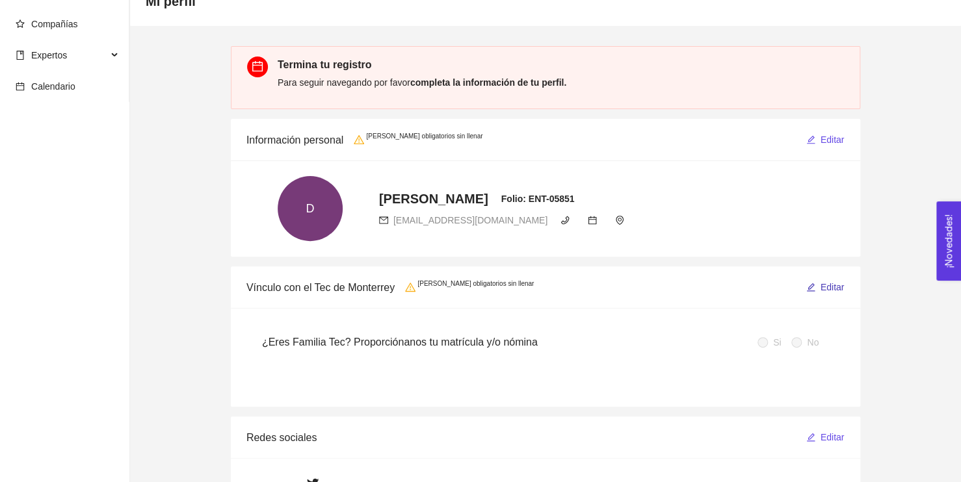
click at [820, 277] on button "Editar" at bounding box center [825, 287] width 40 height 21
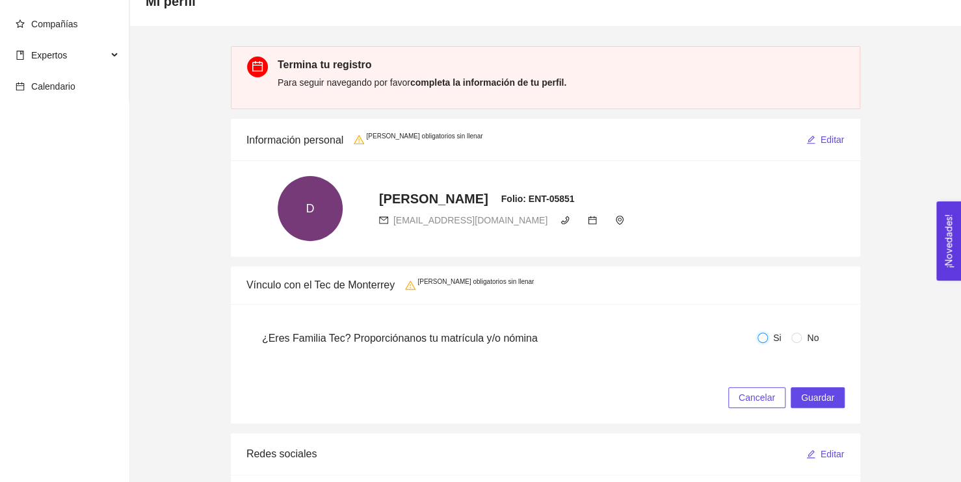
click at [758, 334] on input "Si" at bounding box center [762, 338] width 10 height 10
radio input "true"
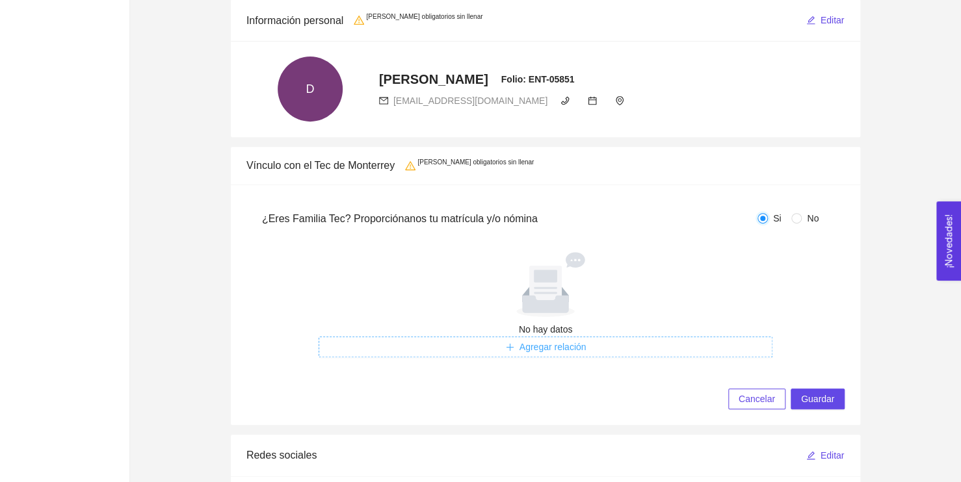
scroll to position [195, 0]
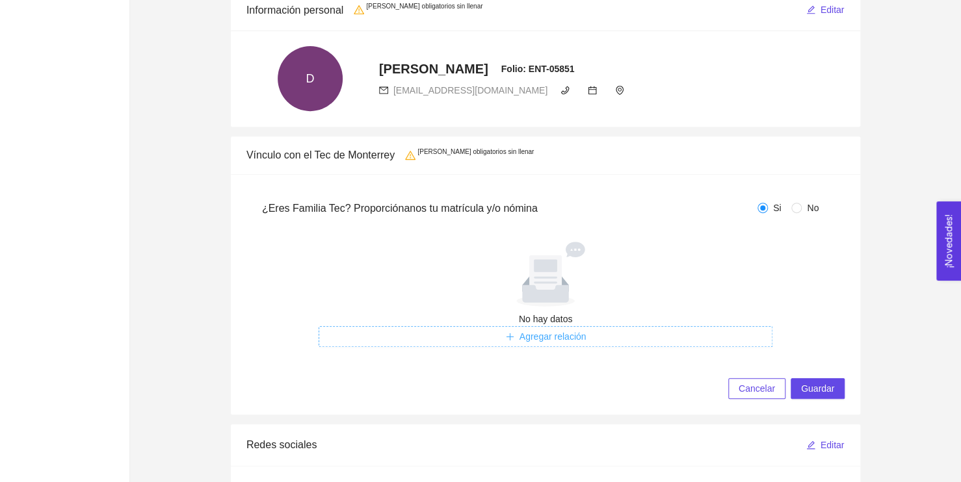
click at [538, 333] on span "Agregar relación" at bounding box center [552, 337] width 67 height 14
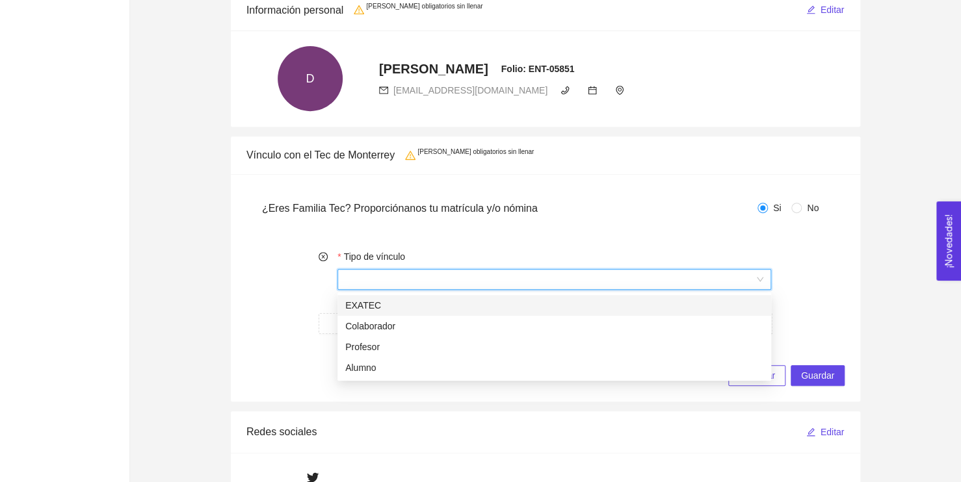
click at [523, 279] on input "Tipo de vínculo" at bounding box center [549, 279] width 409 height 19
click at [374, 303] on div "EXATEC" at bounding box center [554, 305] width 418 height 14
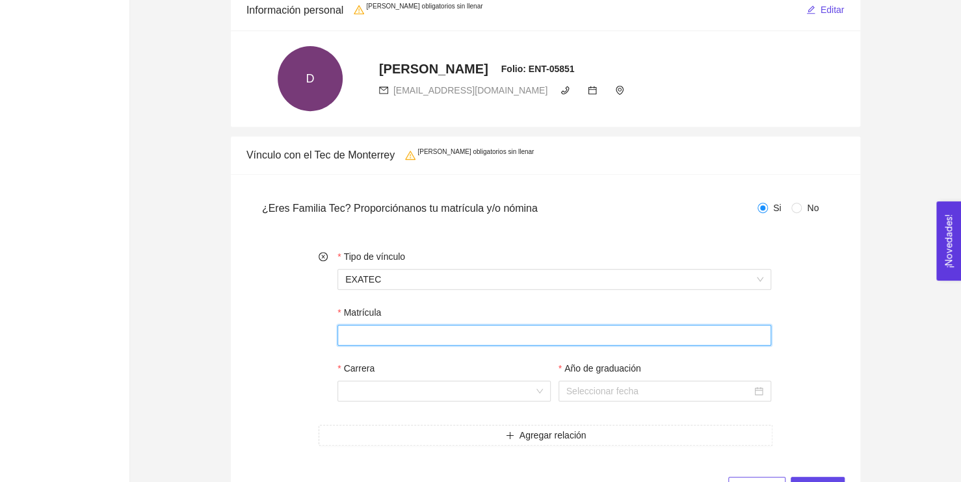
click at [383, 334] on input "Matrícula" at bounding box center [554, 335] width 434 height 21
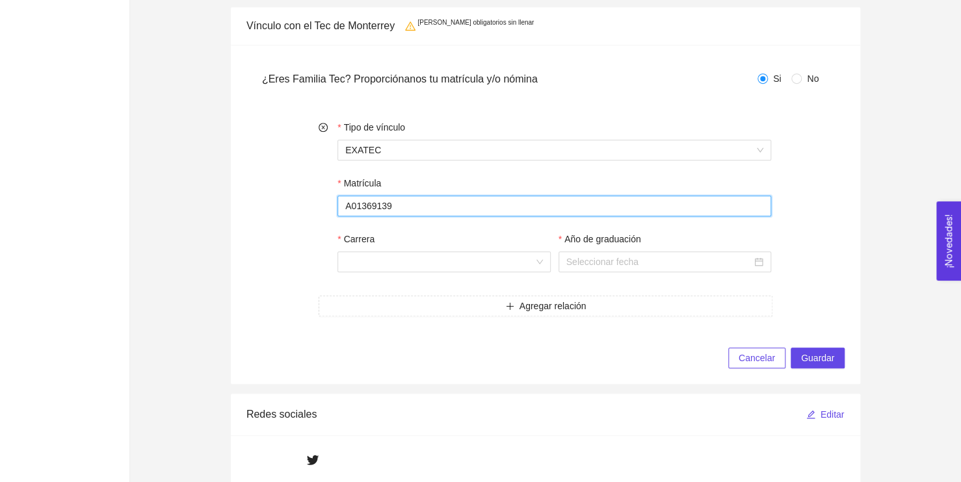
scroll to position [325, 0]
type input "A01369139"
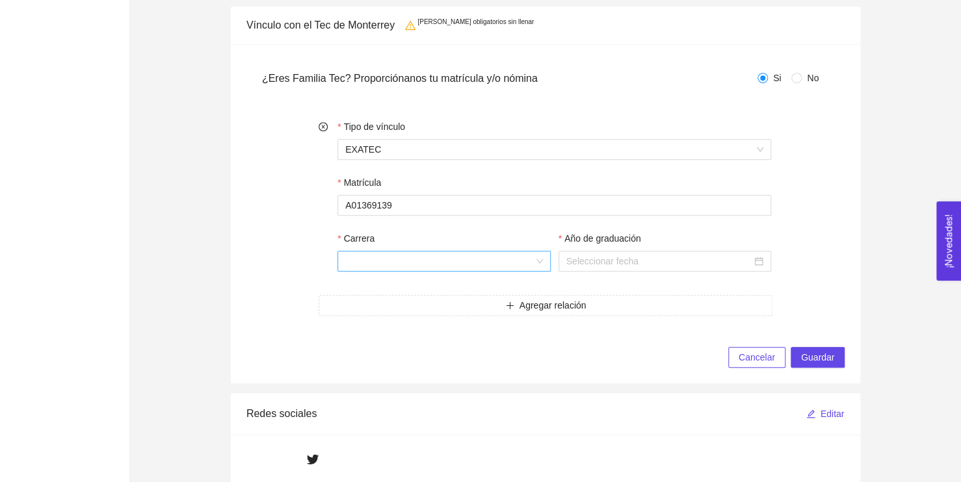
click at [416, 257] on input "Carrera" at bounding box center [439, 261] width 188 height 19
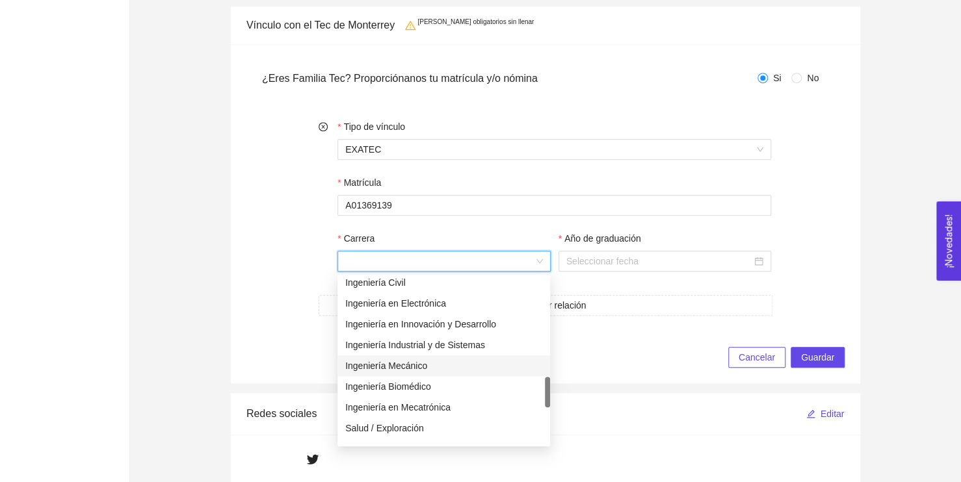
scroll to position [715, 0]
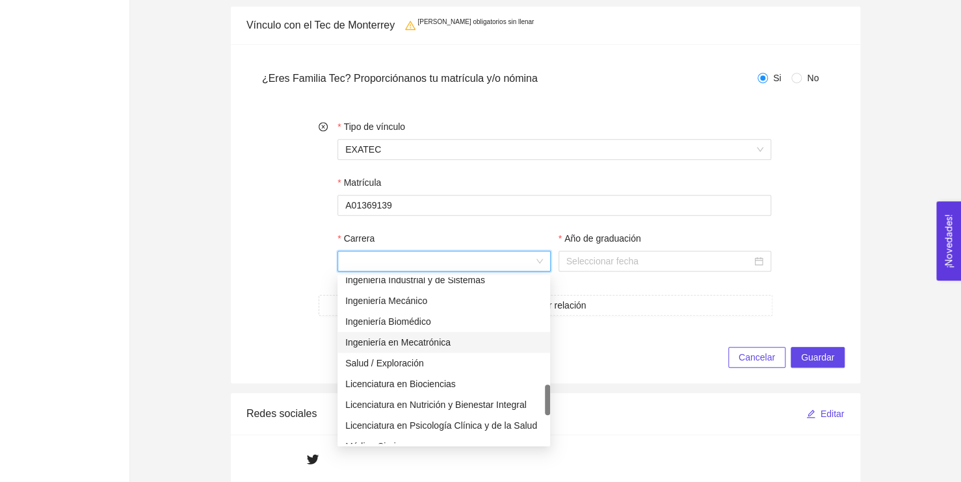
click at [441, 345] on div "Ingeniería en Mecatrónica" at bounding box center [443, 342] width 197 height 14
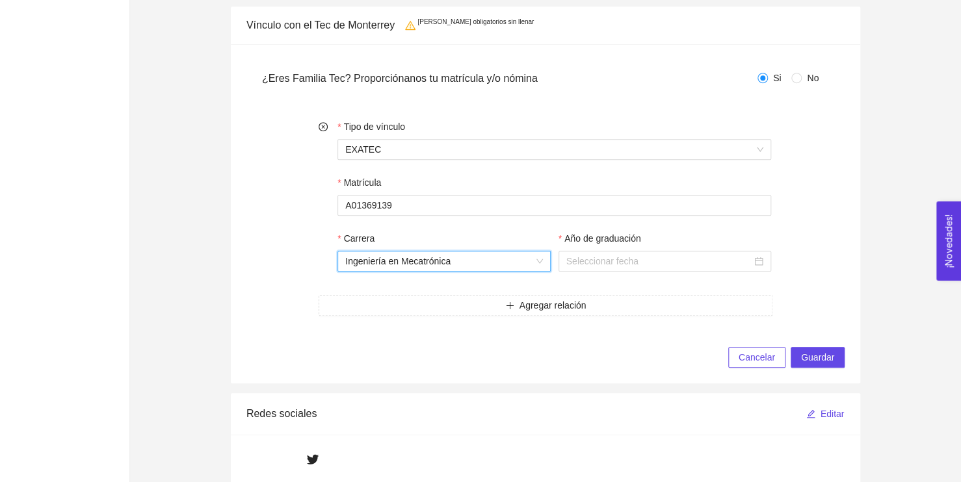
click at [603, 250] on div "Año de graduación" at bounding box center [664, 240] width 213 height 19
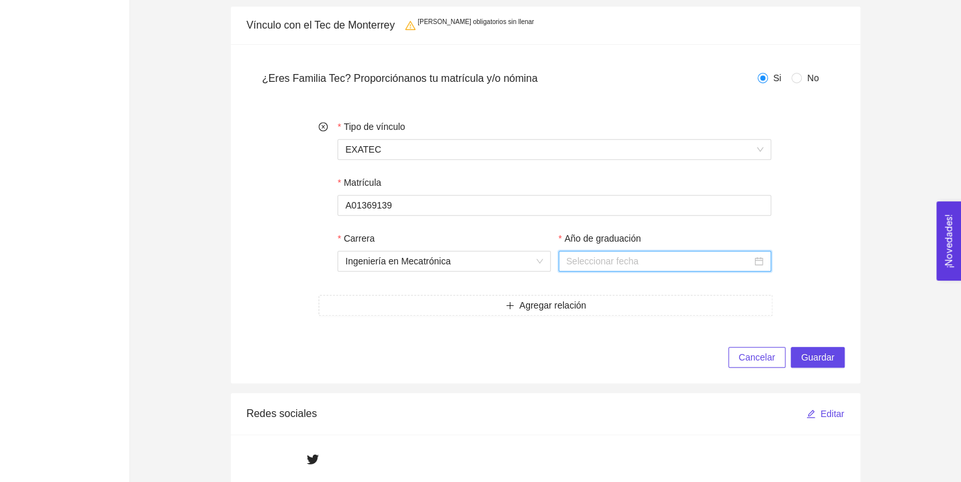
click at [604, 263] on input "Año de graduación" at bounding box center [658, 261] width 185 height 14
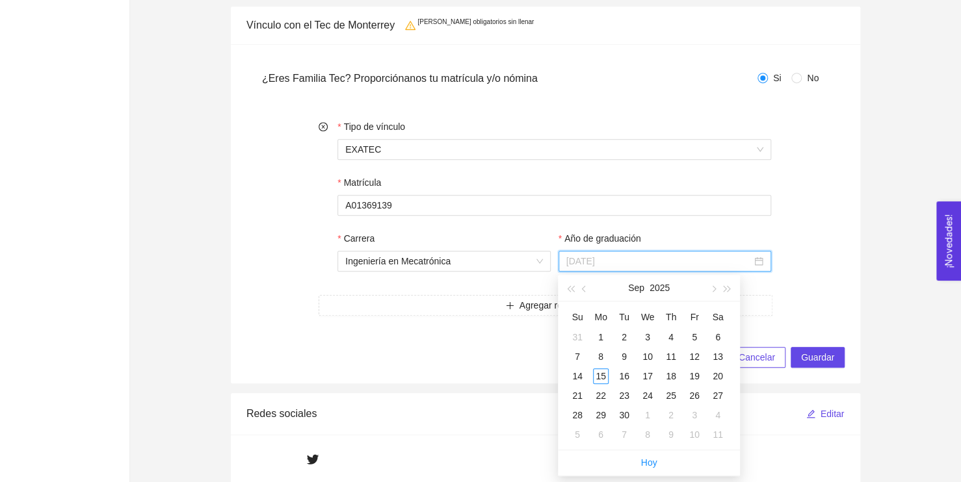
type input "03 de September de 2025"
click at [587, 290] on span "button" at bounding box center [585, 289] width 6 height 6
click at [580, 287] on button "button" at bounding box center [584, 288] width 14 height 26
click at [673, 398] on div "26" at bounding box center [671, 396] width 16 height 16
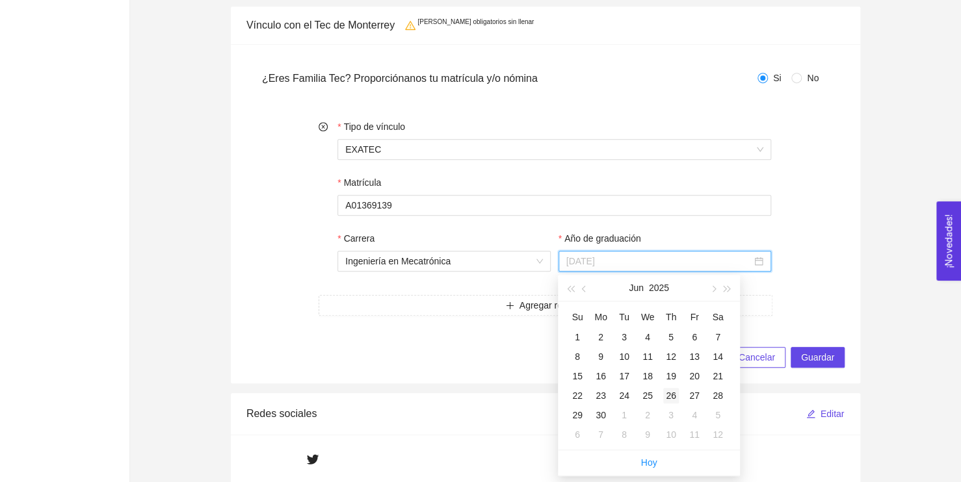
type input "[DATE]"
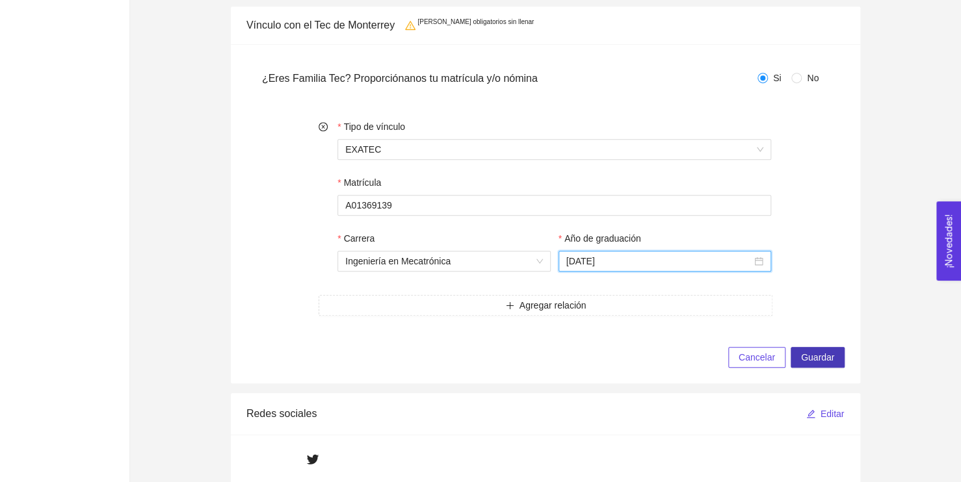
click at [835, 358] on button "Guardar" at bounding box center [817, 357] width 54 height 21
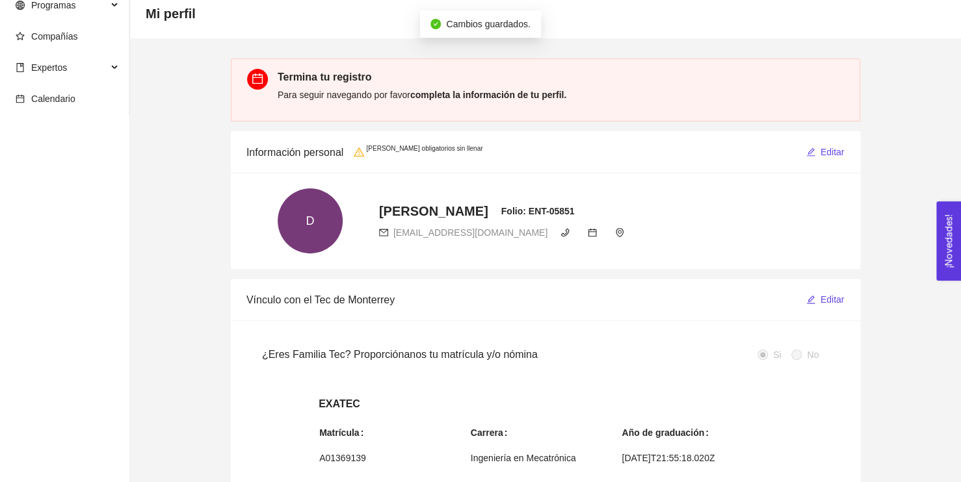
scroll to position [0, 0]
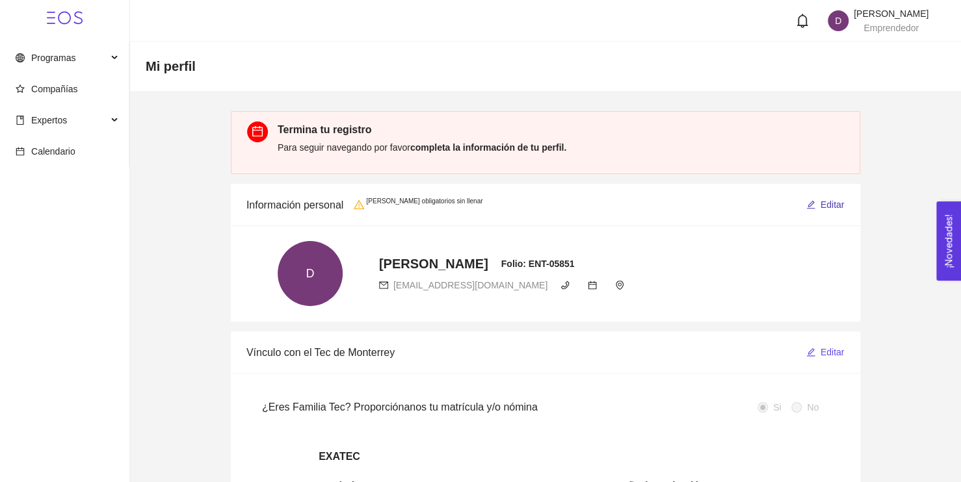
click at [832, 203] on span "Editar" at bounding box center [832, 205] width 24 height 14
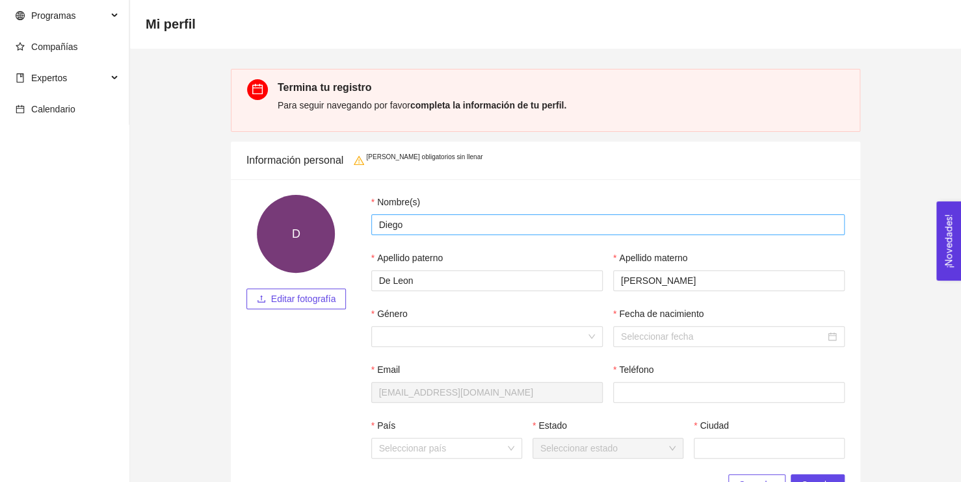
scroll to position [65, 0]
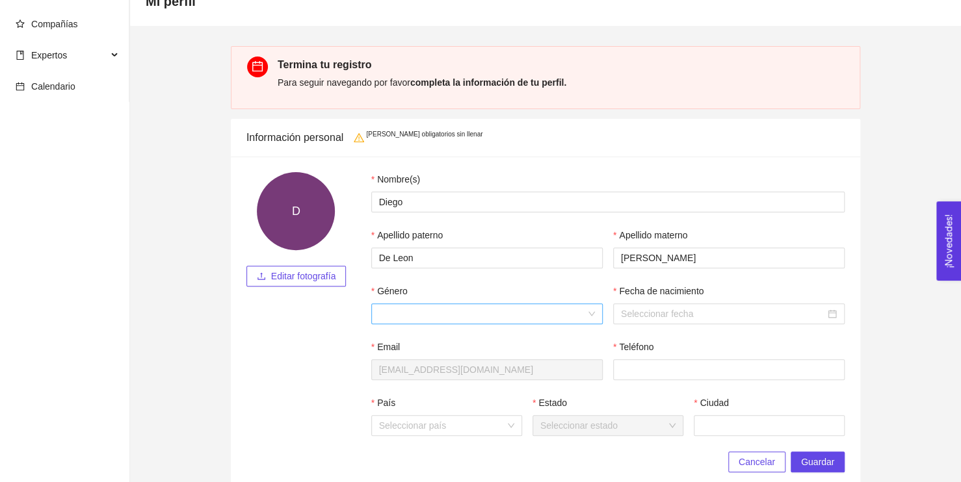
click at [541, 312] on input "Género" at bounding box center [482, 313] width 207 height 19
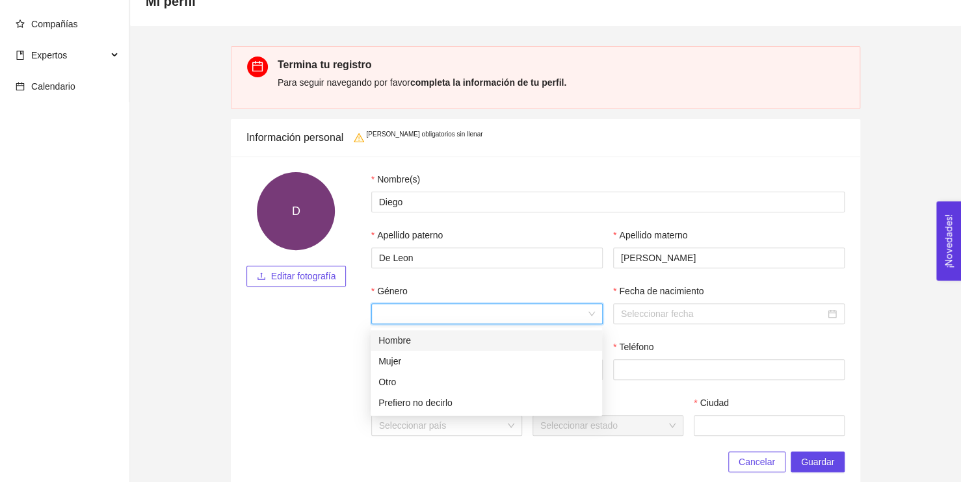
click at [501, 338] on div "Hombre" at bounding box center [486, 340] width 216 height 14
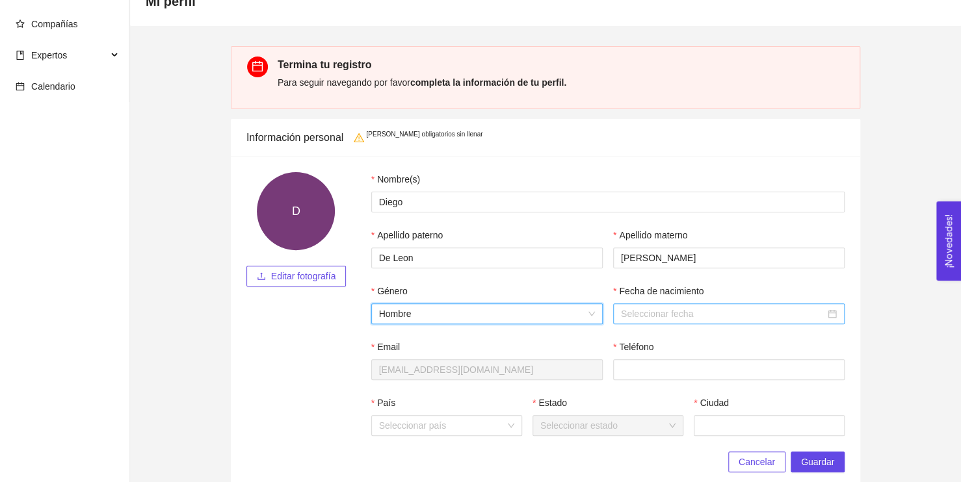
click at [655, 311] on input "Fecha de nacimiento" at bounding box center [723, 314] width 204 height 14
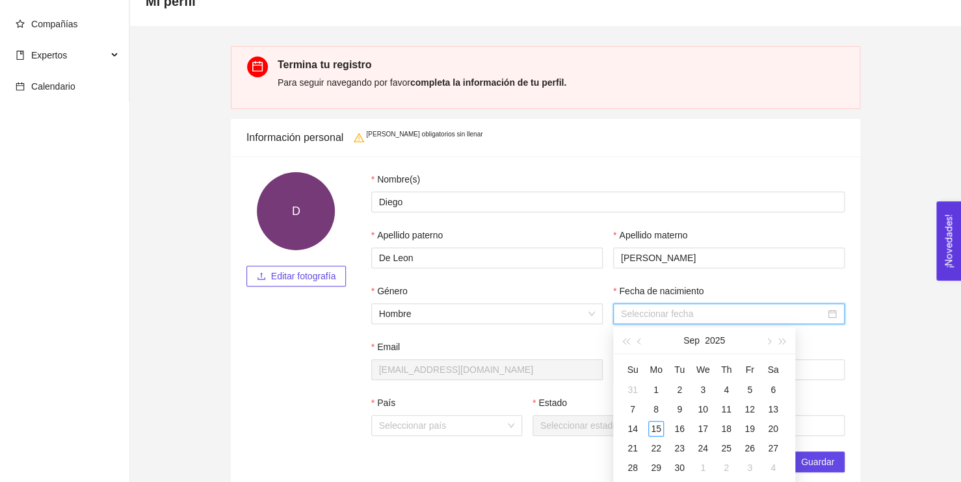
click at [832, 318] on div at bounding box center [729, 314] width 216 height 14
click at [832, 317] on div at bounding box center [729, 314] width 216 height 14
click at [708, 341] on button "2025" at bounding box center [715, 341] width 20 height 26
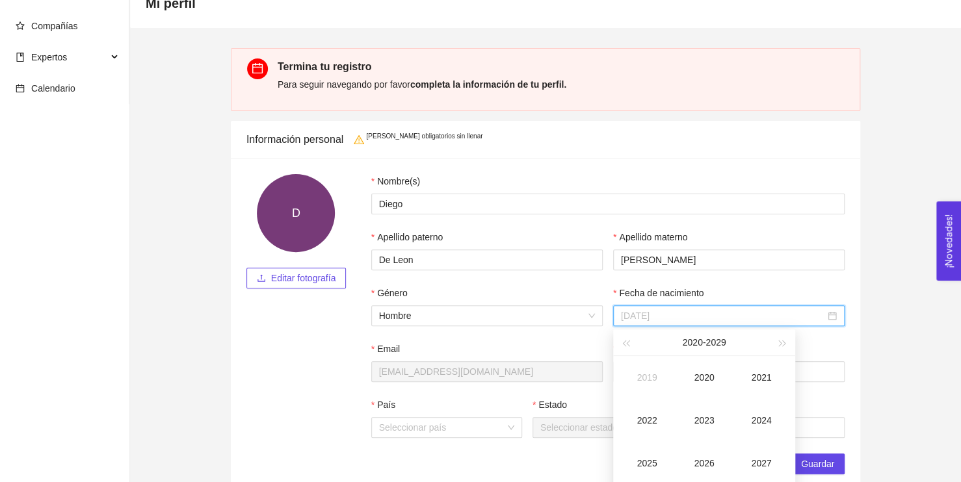
scroll to position [195, 0]
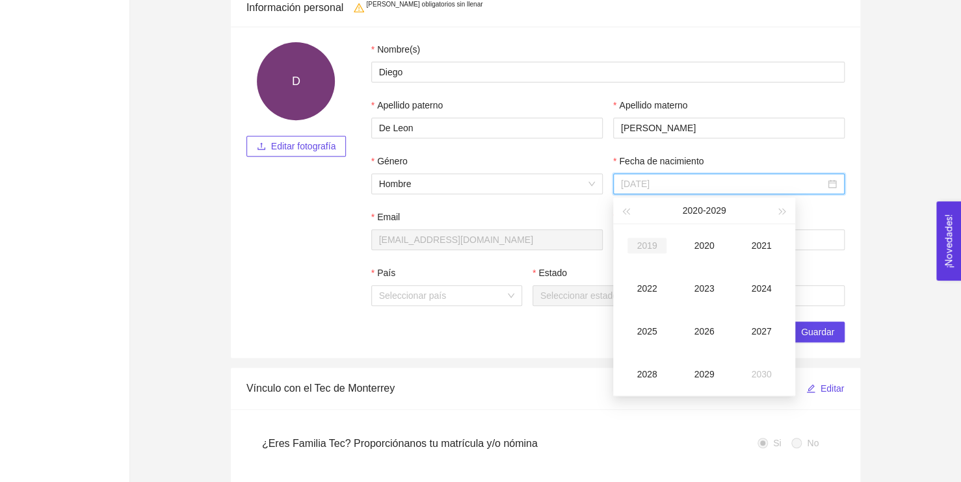
type input "[DATE]"
click at [626, 208] on button "button" at bounding box center [625, 211] width 14 height 26
type input "[DATE]"
click at [693, 285] on div "2003" at bounding box center [703, 289] width 39 height 16
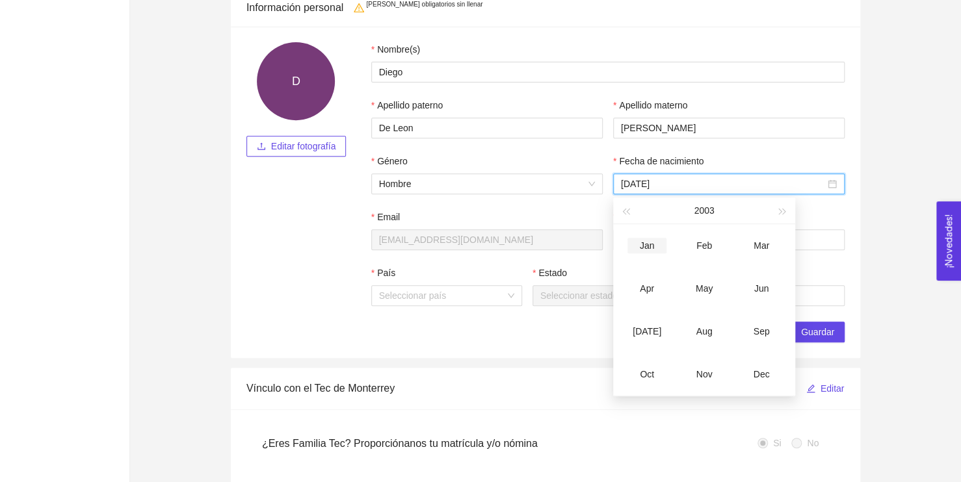
type input "[DATE]"
click at [714, 248] on div "Feb" at bounding box center [703, 246] width 39 height 16
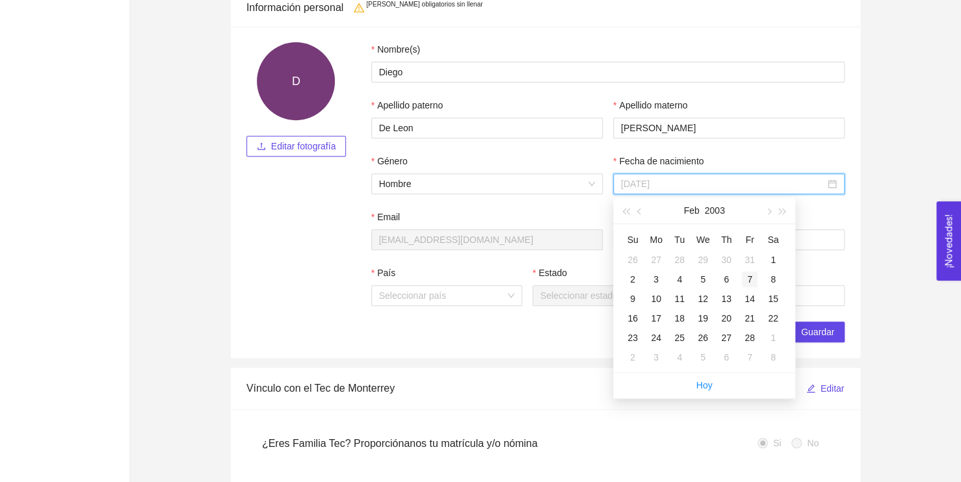
type input "[DATE]"
click at [749, 276] on div "7" at bounding box center [750, 280] width 16 height 16
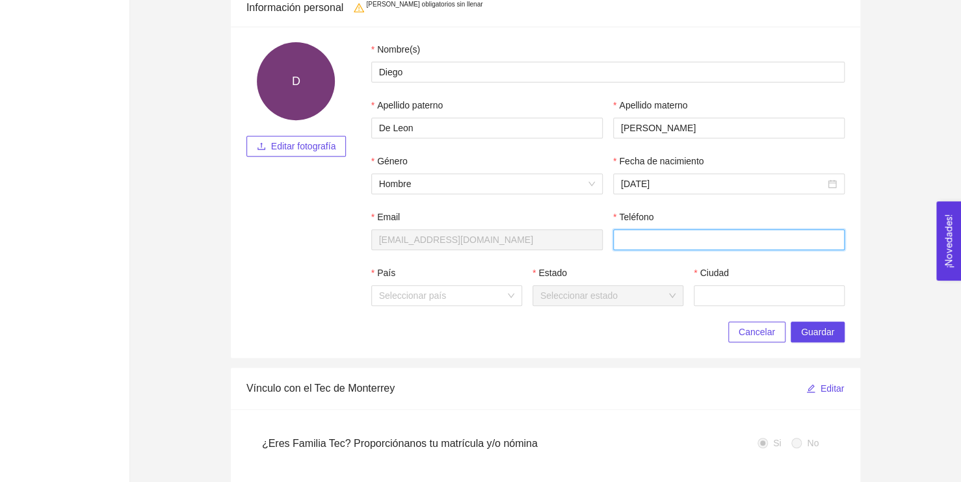
click at [686, 235] on input "Teléfono" at bounding box center [728, 239] width 231 height 21
type input "7222958612"
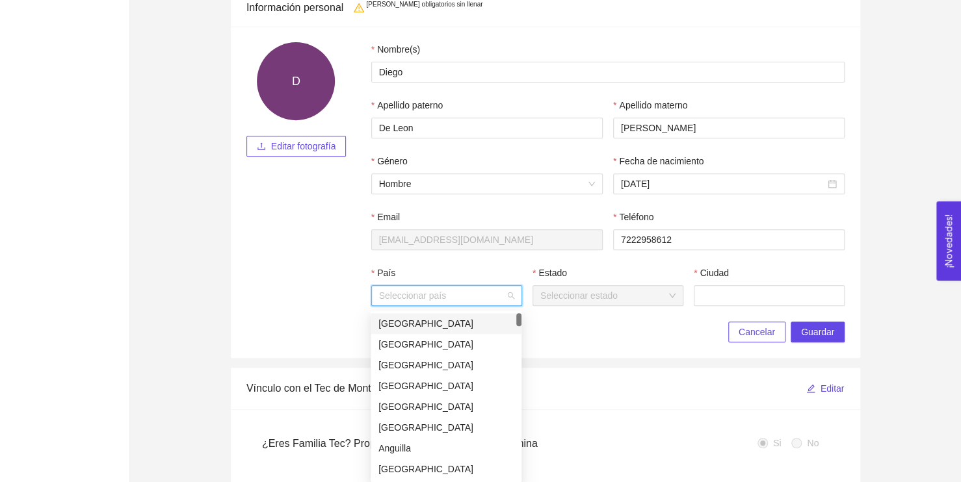
click at [502, 299] on input "País" at bounding box center [442, 295] width 126 height 19
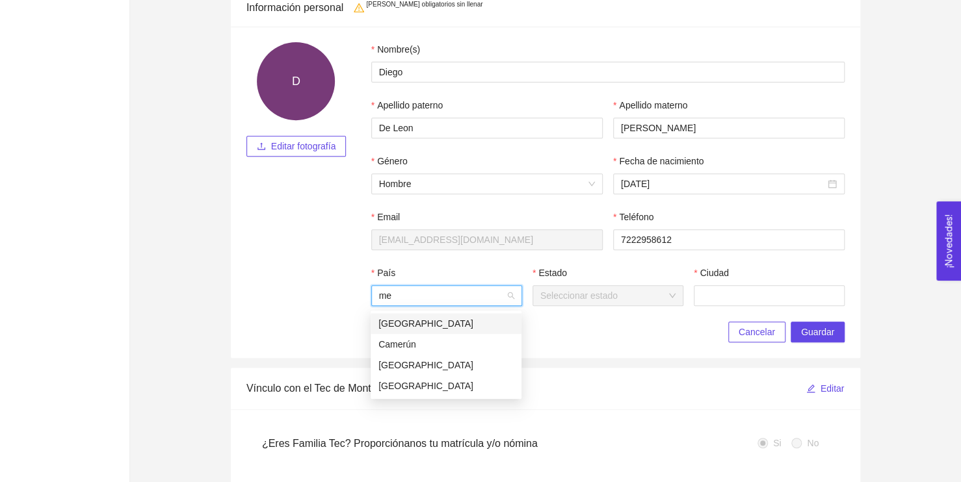
type input "m"
type input "M"
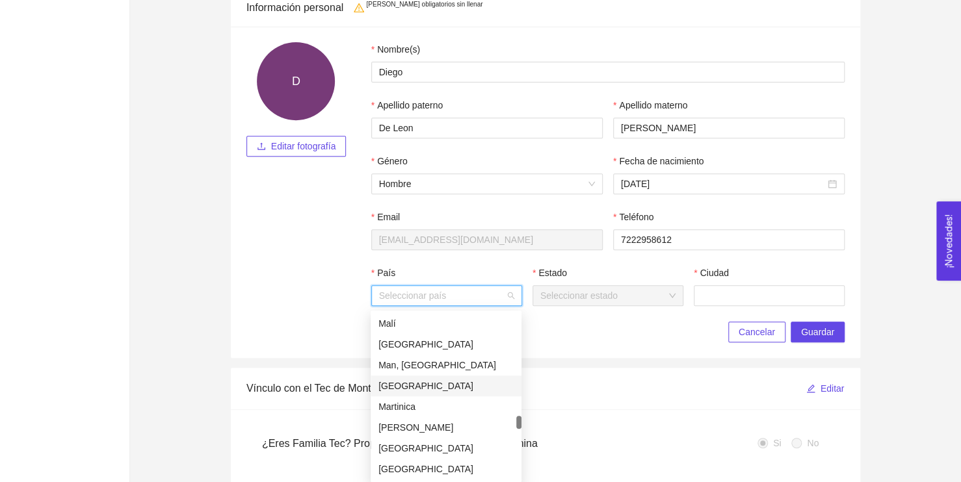
scroll to position [2665, 0]
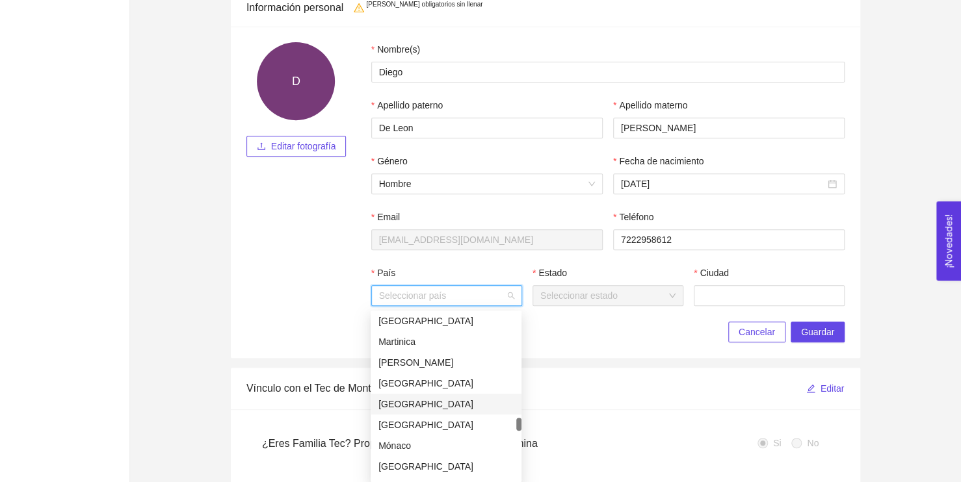
click at [393, 409] on div "[GEOGRAPHIC_DATA]" at bounding box center [445, 404] width 135 height 14
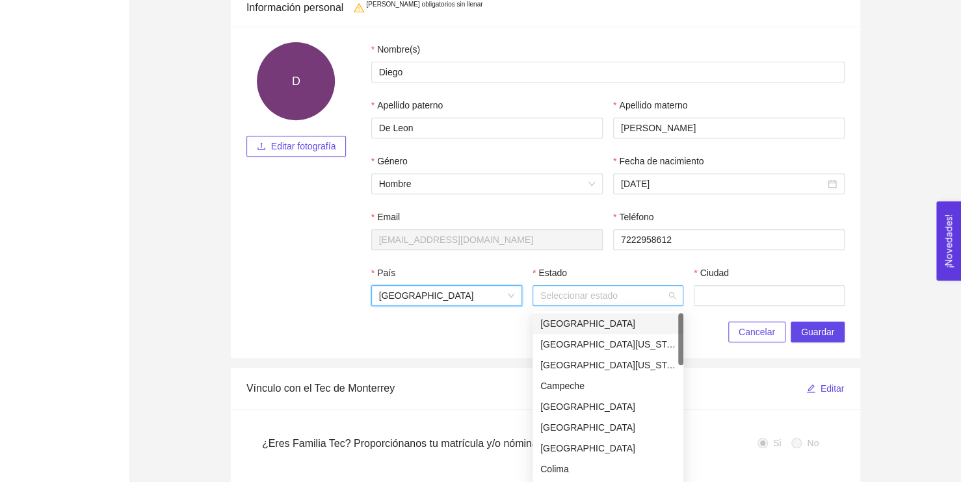
click at [576, 294] on input "Estado" at bounding box center [603, 295] width 126 height 19
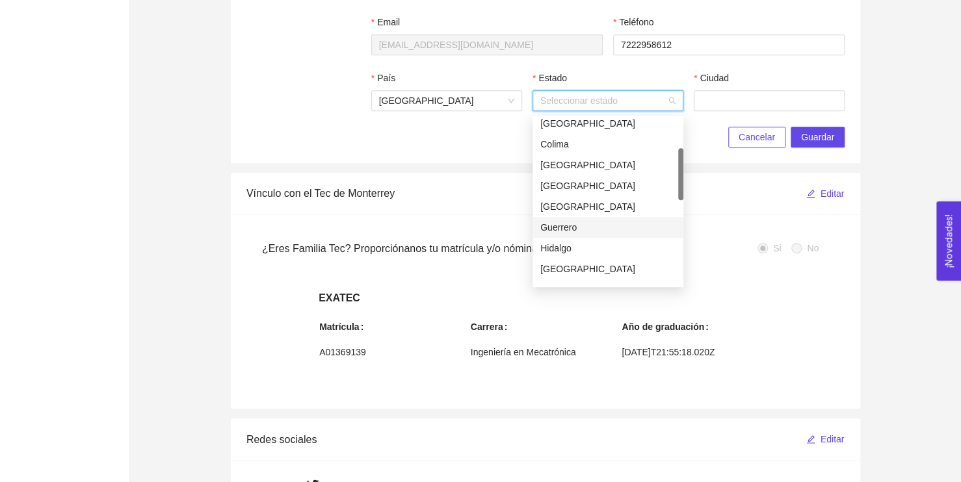
scroll to position [195, 0]
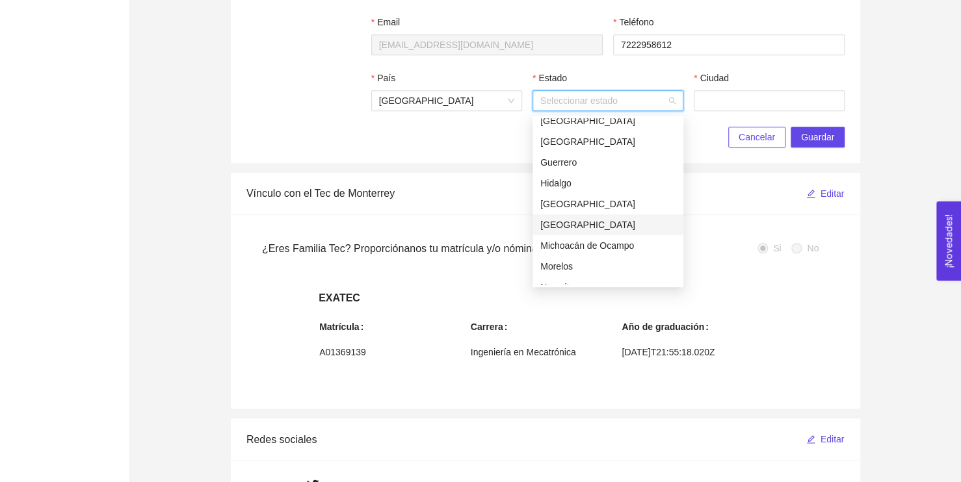
click at [583, 222] on div "[GEOGRAPHIC_DATA]" at bounding box center [607, 225] width 135 height 14
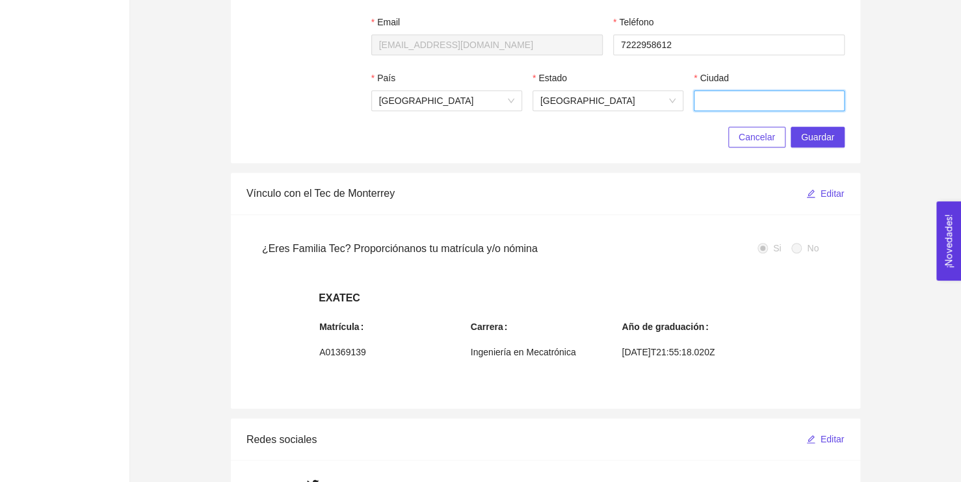
click at [749, 100] on input "Ciudad" at bounding box center [768, 100] width 151 height 21
type input "Toluca"
click at [834, 138] on button "Guardar" at bounding box center [817, 137] width 54 height 21
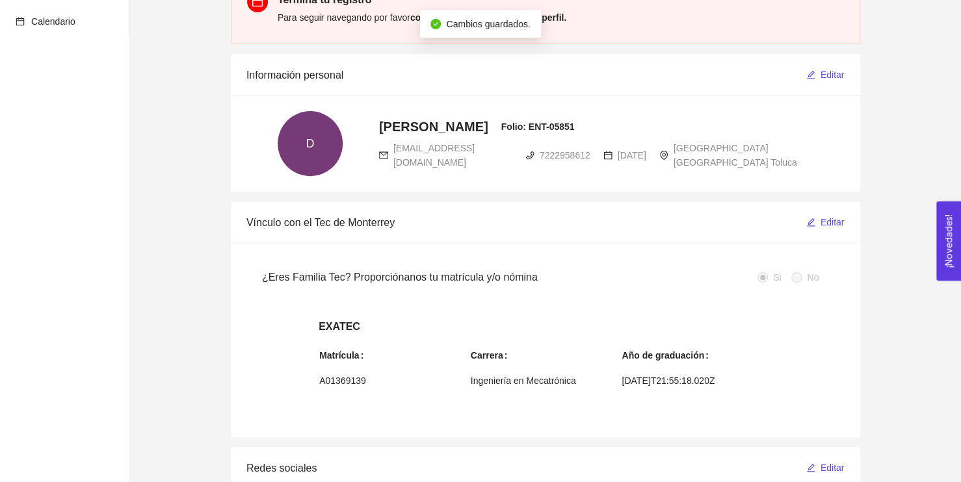
scroll to position [0, 0]
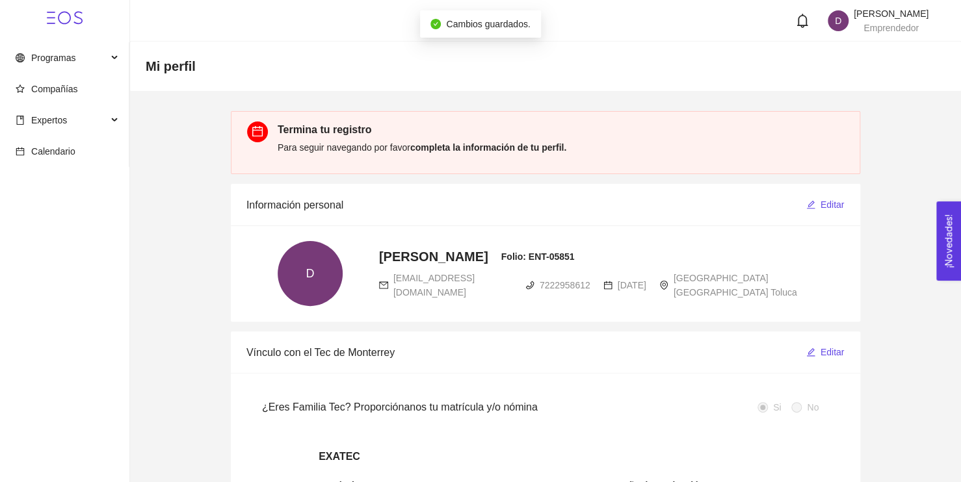
click at [524, 156] on div "Termina tu registro Para seguir navegando por favor completa la información de …" at bounding box center [564, 143] width 572 height 42
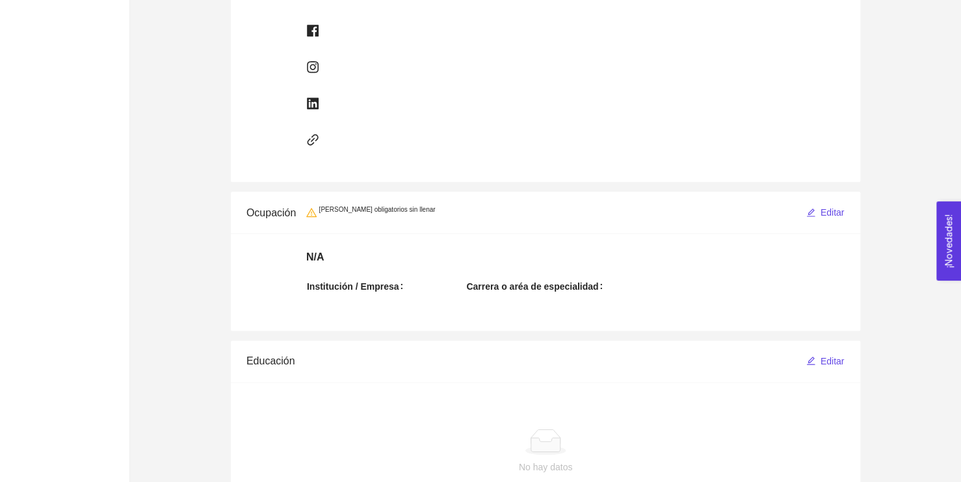
scroll to position [706, 0]
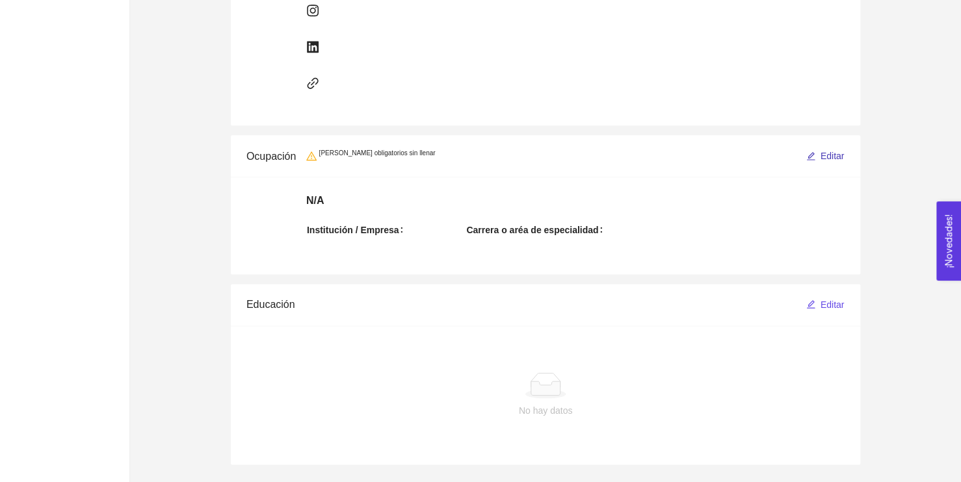
click at [823, 155] on span "Editar" at bounding box center [832, 156] width 24 height 14
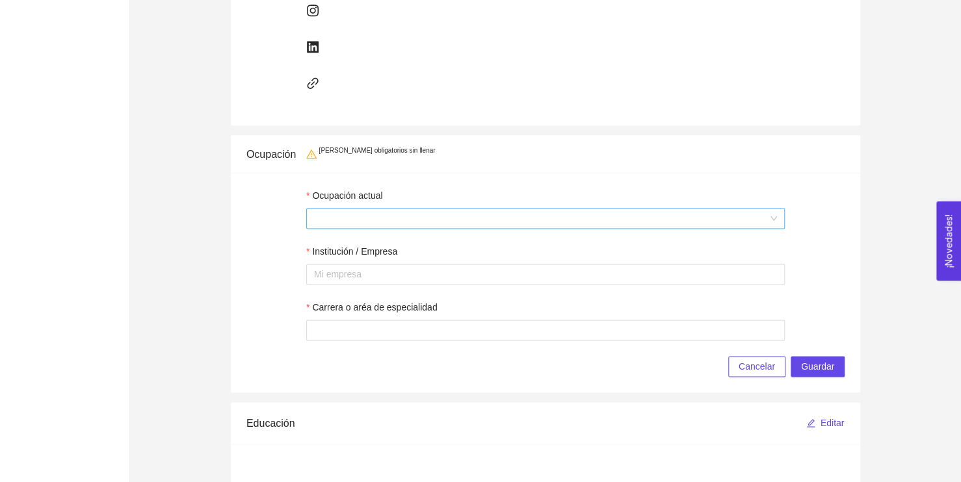
click at [422, 217] on span at bounding box center [545, 218] width 463 height 19
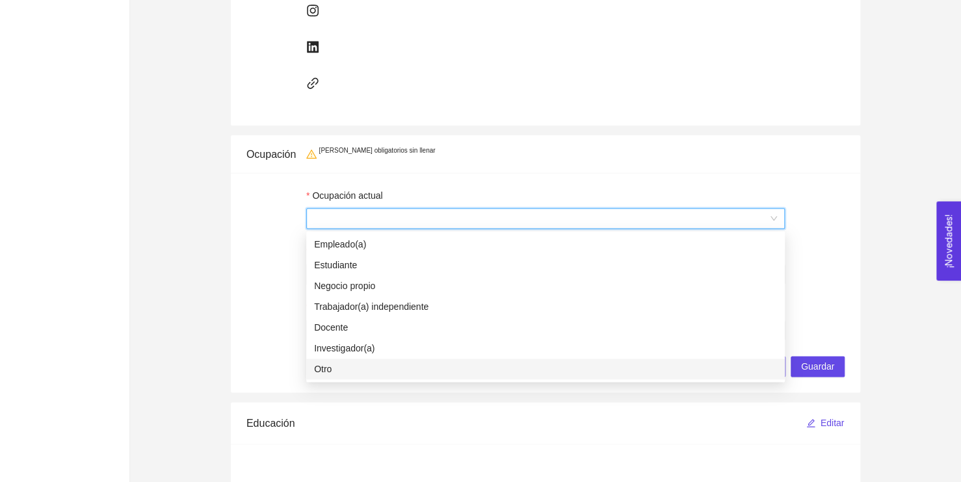
click at [331, 370] on div "Otro" at bounding box center [545, 369] width 463 height 14
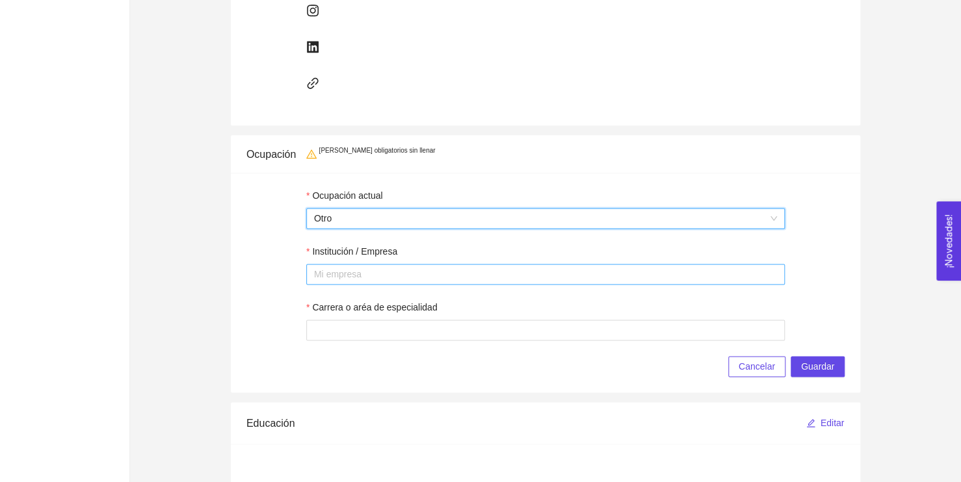
click at [361, 273] on div at bounding box center [545, 274] width 472 height 16
click at [367, 209] on span "Otro" at bounding box center [545, 218] width 463 height 19
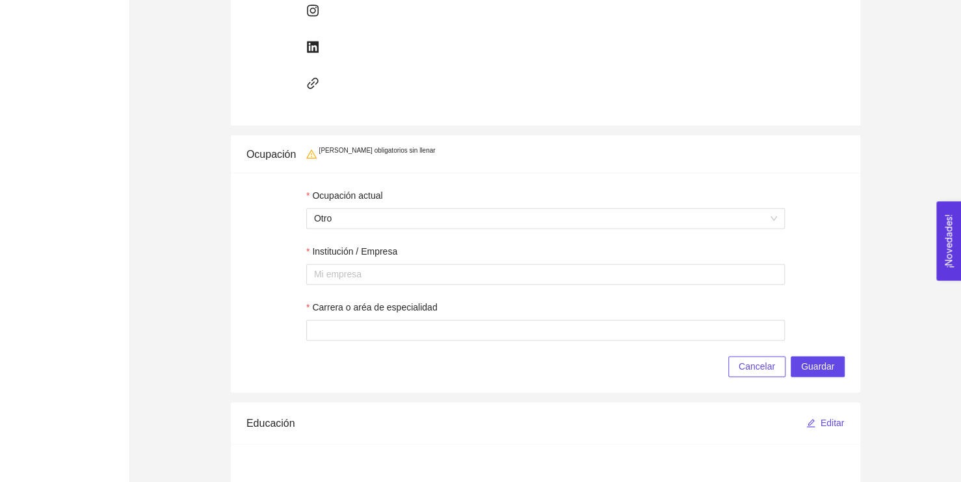
click at [298, 210] on div "Ocupación actual Otro Institución / Empresa Mi empresa Carrera o aréa de especi…" at bounding box center [545, 283] width 629 height 220
click at [436, 144] on div "Ocupación [PERSON_NAME] obligatorios sin llenar" at bounding box center [545, 154] width 598 height 38
click at [400, 279] on div at bounding box center [545, 274] width 472 height 16
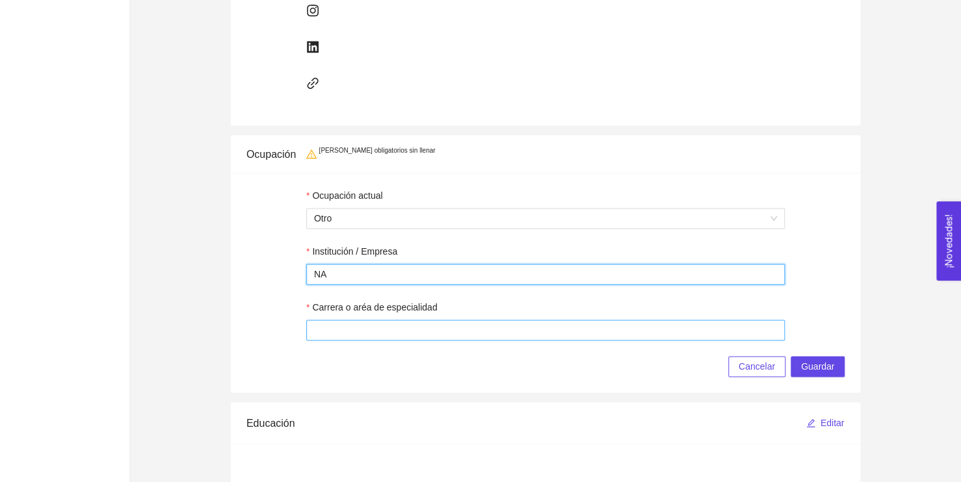
type input "NA"
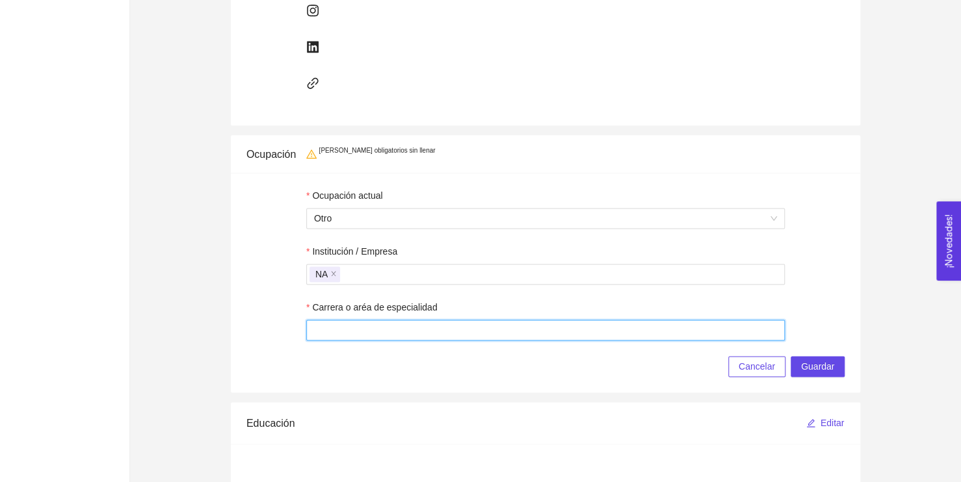
click at [392, 335] on input "Carrera o aréa de especialidad" at bounding box center [545, 330] width 478 height 21
type input "IMT"
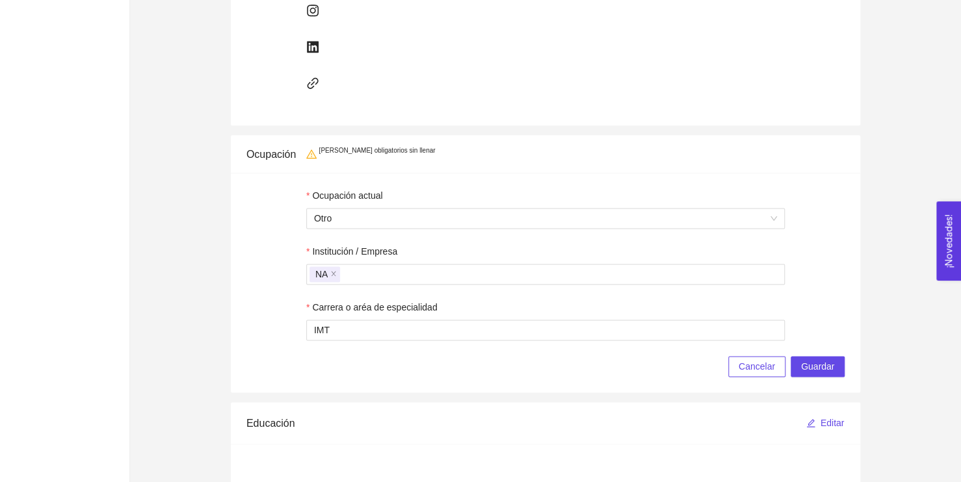
click at [393, 373] on div "Cancelar Guardar" at bounding box center [545, 366] width 598 height 21
click at [822, 365] on span "Guardar" at bounding box center [817, 366] width 33 height 14
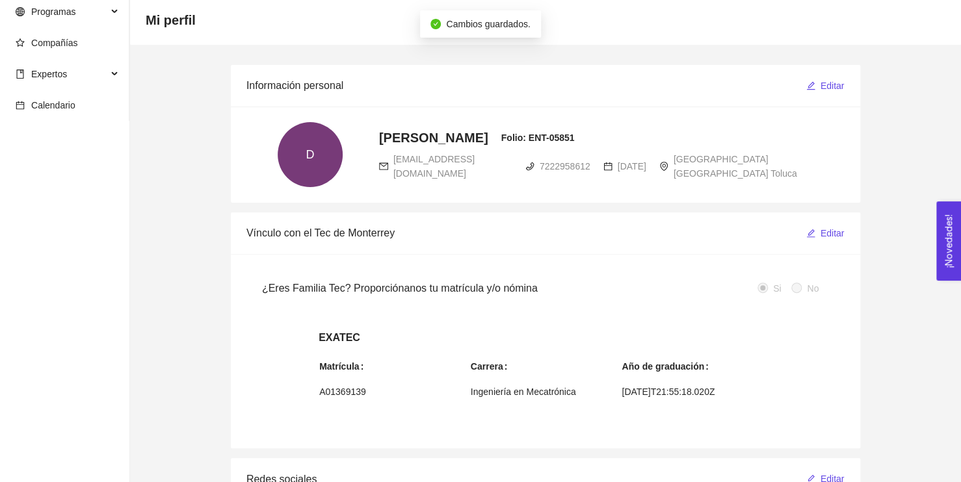
scroll to position [0, 0]
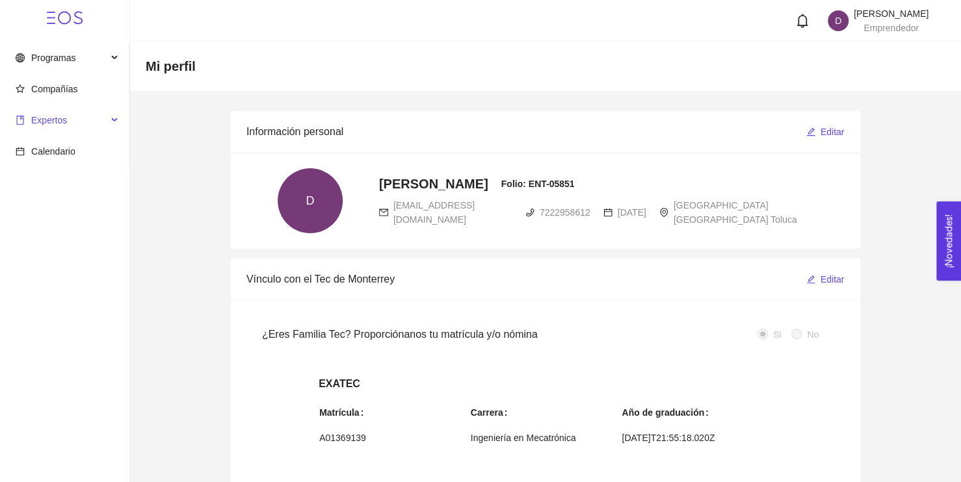
click at [42, 127] on span "Expertos" at bounding box center [62, 120] width 92 height 26
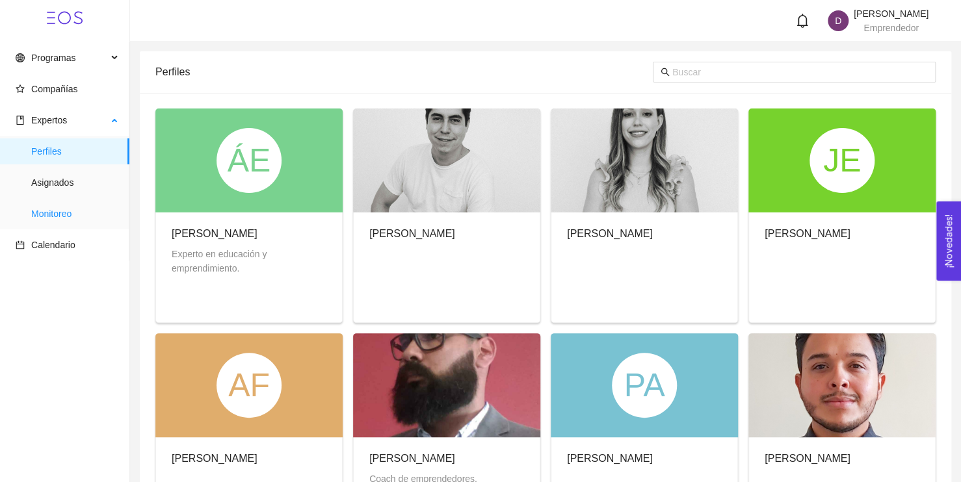
click at [57, 215] on span "Monitoreo" at bounding box center [75, 214] width 88 height 26
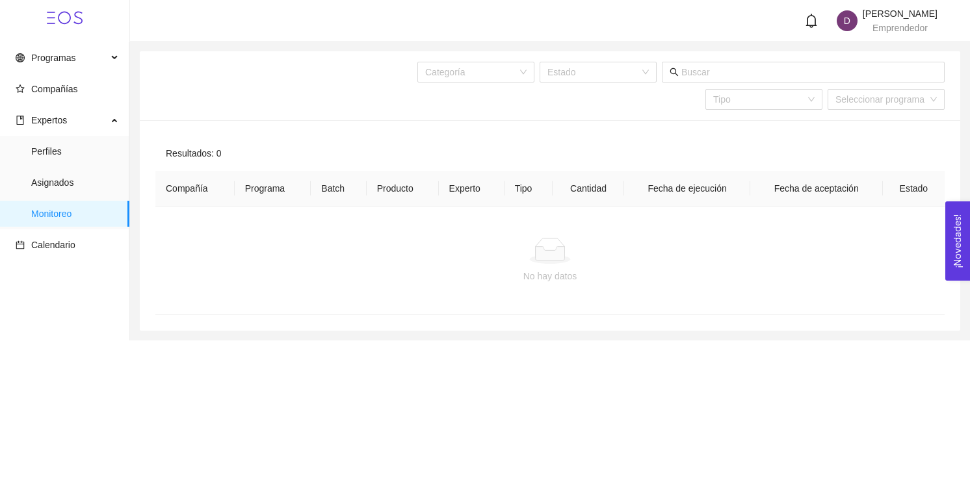
click at [616, 243] on div at bounding box center [550, 251] width 768 height 26
click at [502, 243] on div at bounding box center [550, 251] width 768 height 26
click at [322, 164] on div "Resultados: 0" at bounding box center [549, 153] width 789 height 35
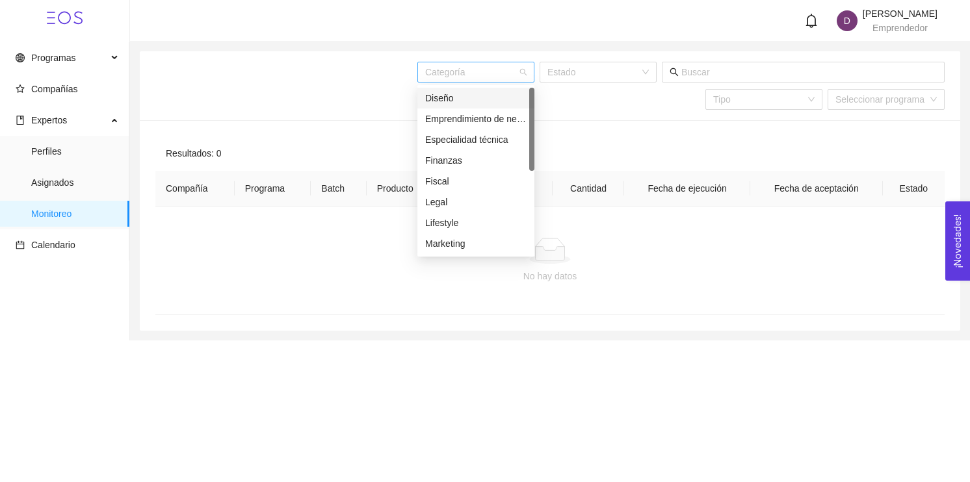
click at [526, 74] on div "Categoría" at bounding box center [475, 72] width 117 height 21
click at [467, 159] on div "Finanzas" at bounding box center [475, 160] width 101 height 14
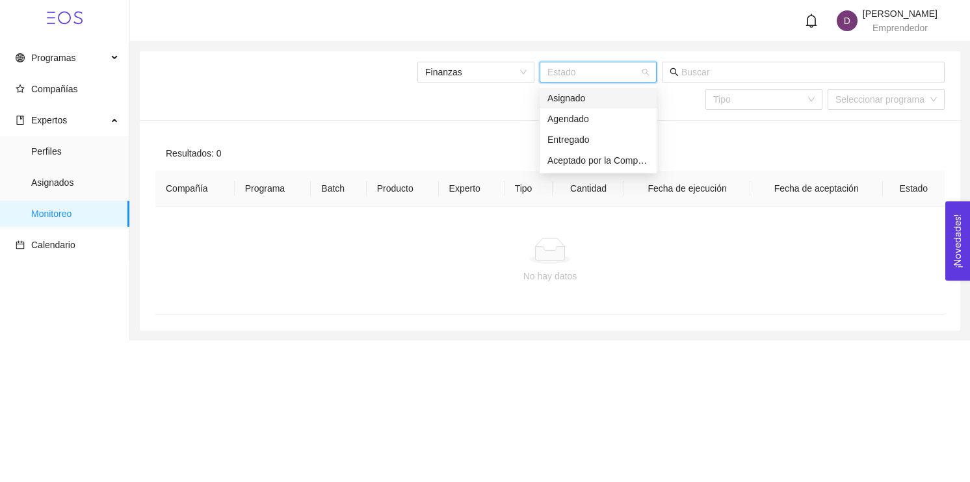
click at [599, 70] on input "search" at bounding box center [593, 71] width 92 height 19
click at [588, 97] on div "Asignado" at bounding box center [597, 98] width 101 height 14
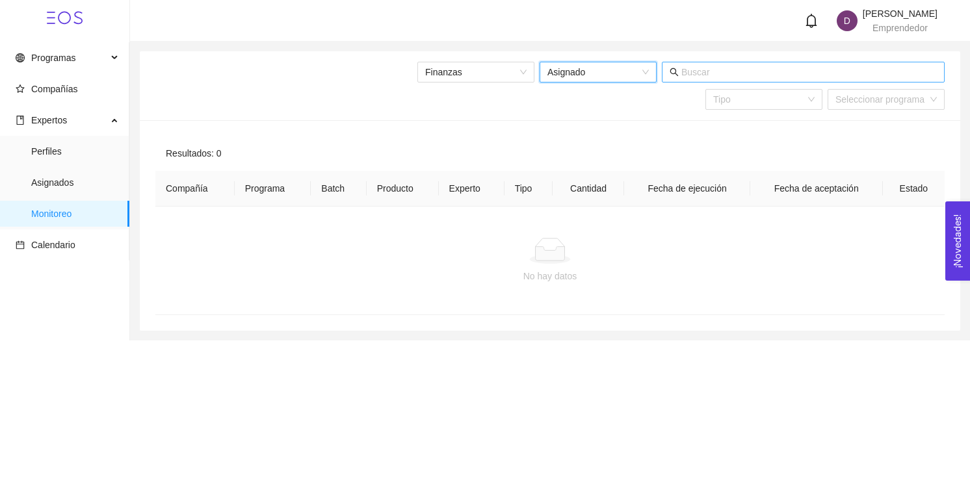
click at [689, 75] on input "text" at bounding box center [808, 72] width 255 height 14
click at [809, 108] on div "Tipo" at bounding box center [763, 99] width 117 height 21
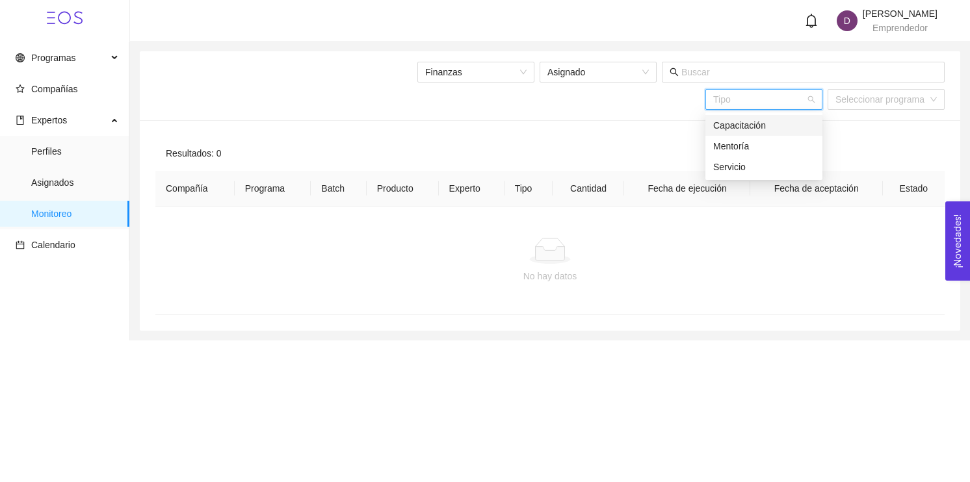
click at [783, 127] on div "Capacitación" at bounding box center [763, 125] width 101 height 14
click at [855, 97] on input "search" at bounding box center [881, 99] width 92 height 19
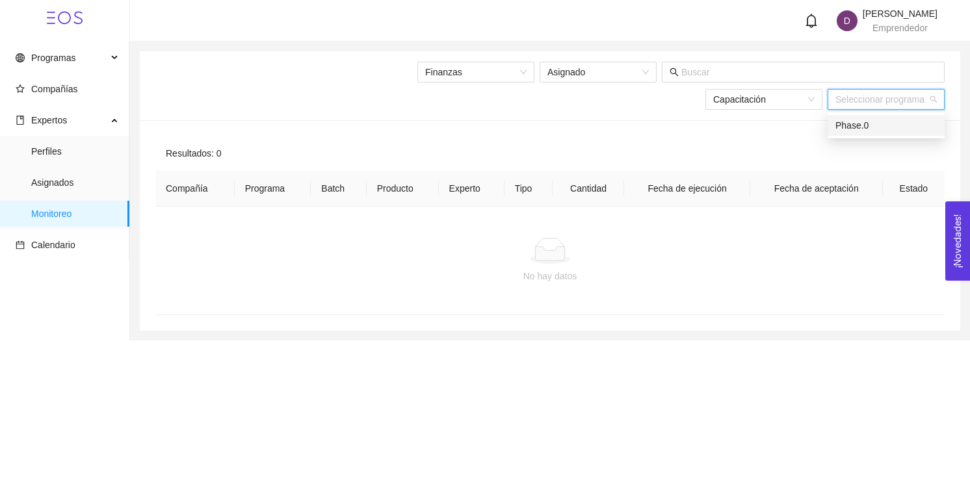
click at [863, 125] on div "Phase.0" at bounding box center [885, 125] width 101 height 14
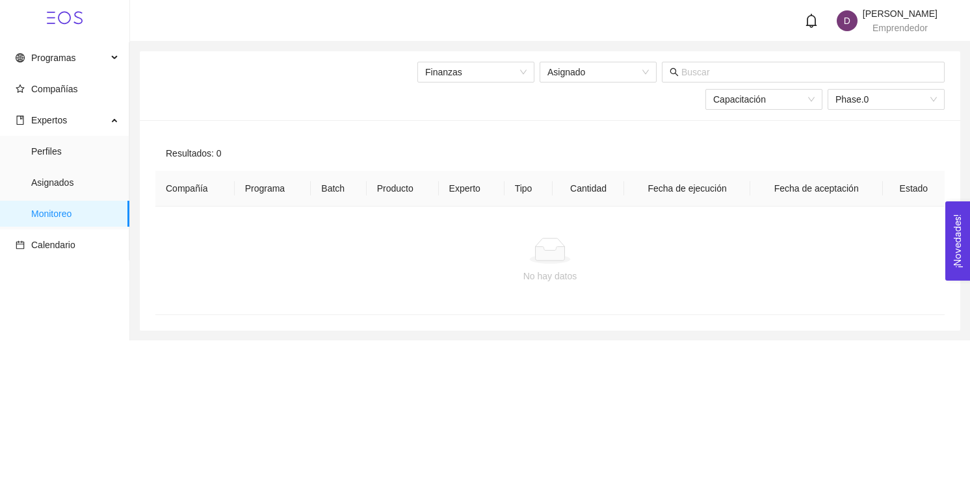
click at [800, 138] on div "Resultados: 0" at bounding box center [549, 153] width 789 height 35
click at [717, 69] on input "text" at bounding box center [808, 72] width 255 height 14
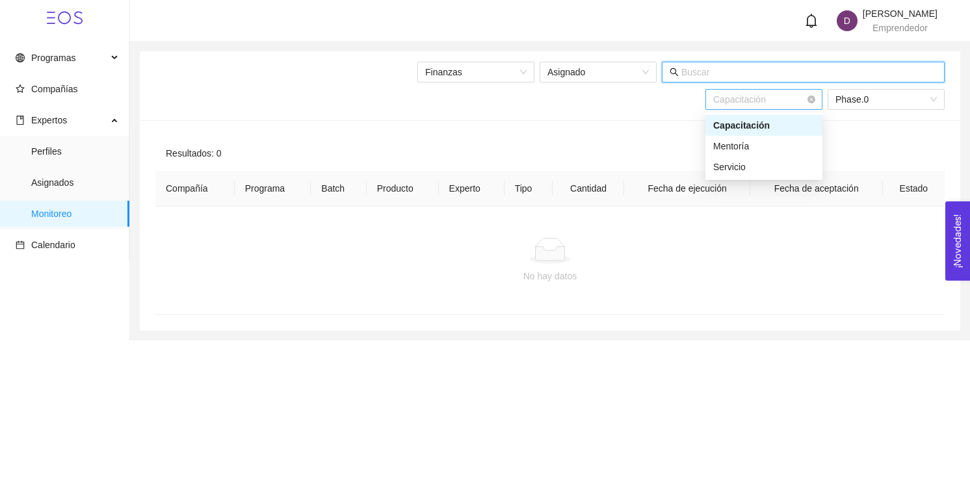
click at [723, 102] on span "Capacitación" at bounding box center [763, 99] width 101 height 19
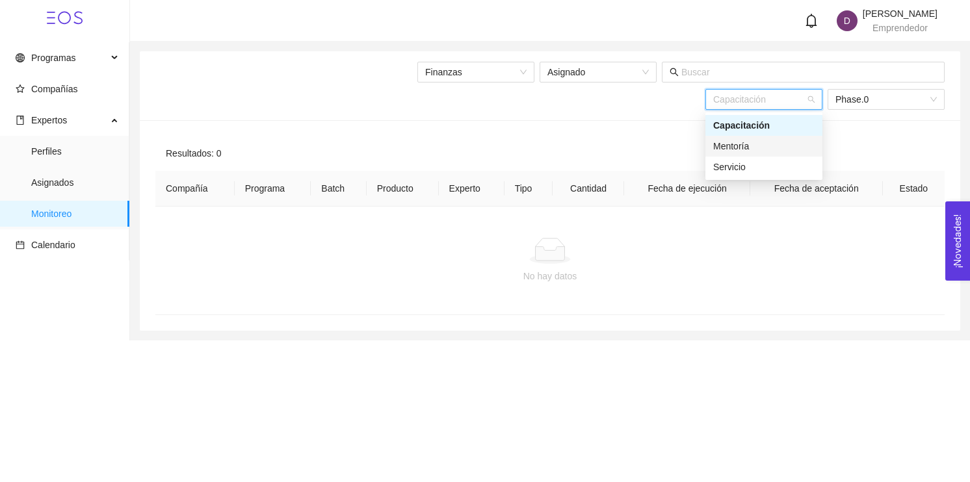
click at [728, 145] on div "Mentoría" at bounding box center [763, 146] width 101 height 14
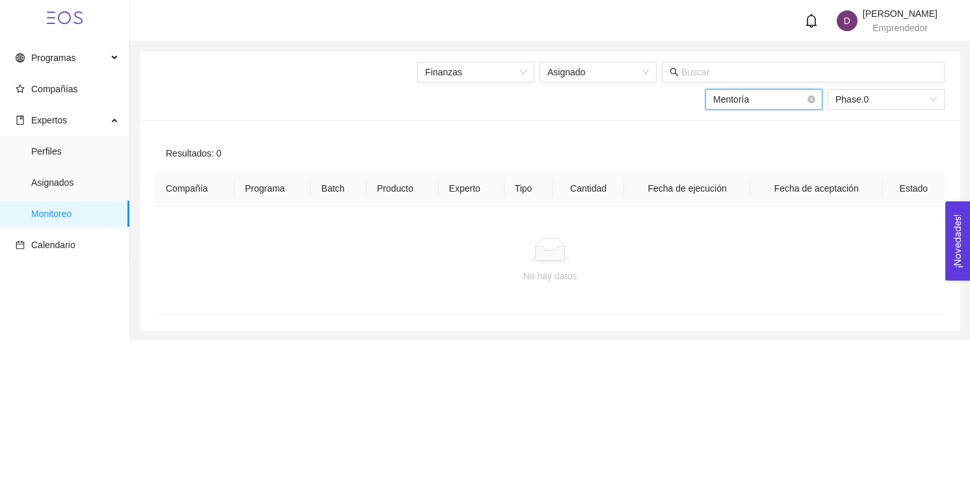
click at [758, 97] on span "Mentoría" at bounding box center [763, 99] width 101 height 19
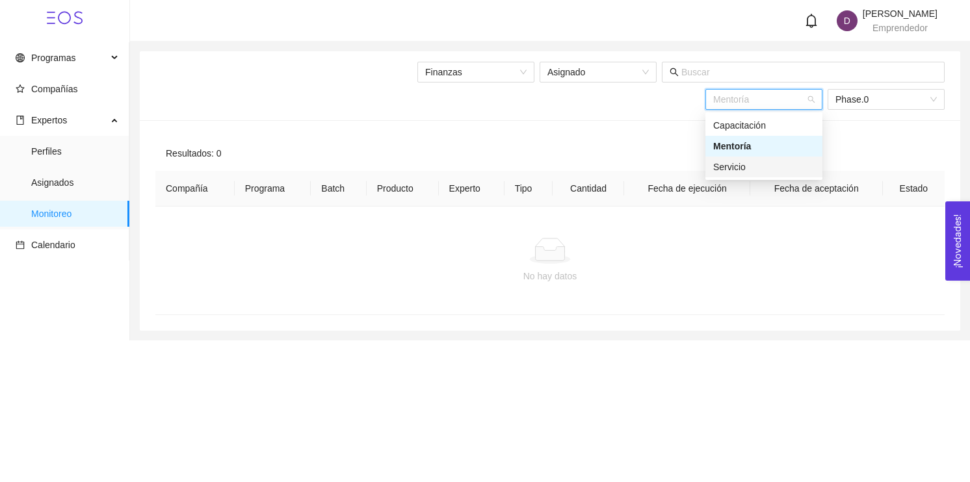
click at [741, 159] on div "Servicio" at bounding box center [763, 167] width 117 height 21
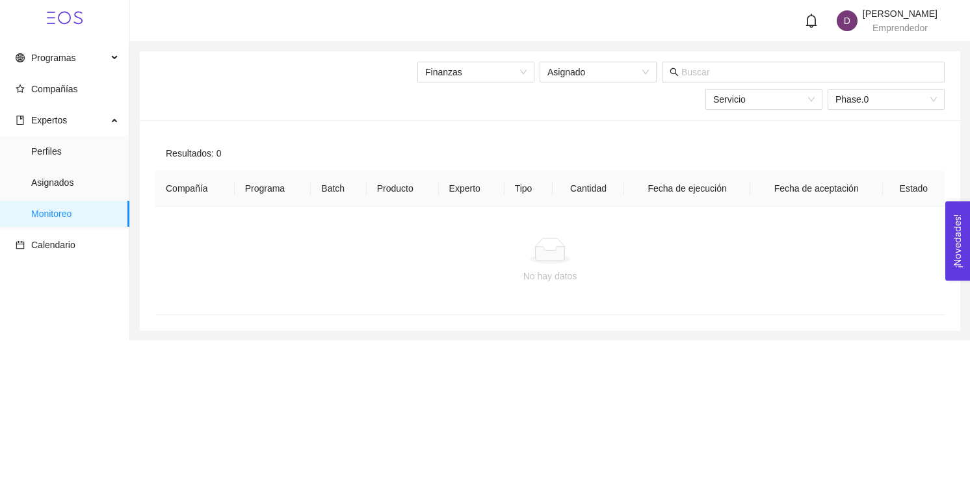
click at [742, 153] on div "Resultados: 0" at bounding box center [549, 153] width 789 height 35
click at [554, 246] on icon at bounding box center [550, 251] width 42 height 26
drag, startPoint x: 514, startPoint y: 212, endPoint x: 183, endPoint y: 160, distance: 334.9
click at [509, 208] on td "No hay datos" at bounding box center [549, 261] width 789 height 109
click at [45, 208] on span "Monitoreo" at bounding box center [75, 214] width 88 height 26
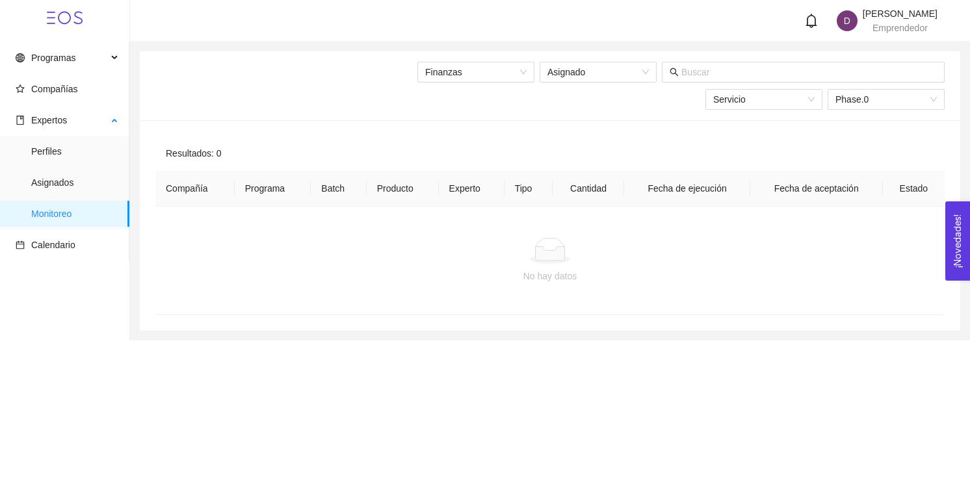
drag, startPoint x: 182, startPoint y: 229, endPoint x: 120, endPoint y: 220, distance: 63.2
click at [183, 229] on td "No hay datos" at bounding box center [549, 261] width 789 height 109
click at [68, 207] on span "Monitoreo" at bounding box center [75, 214] width 88 height 26
click at [55, 183] on span "Asignados" at bounding box center [75, 183] width 88 height 26
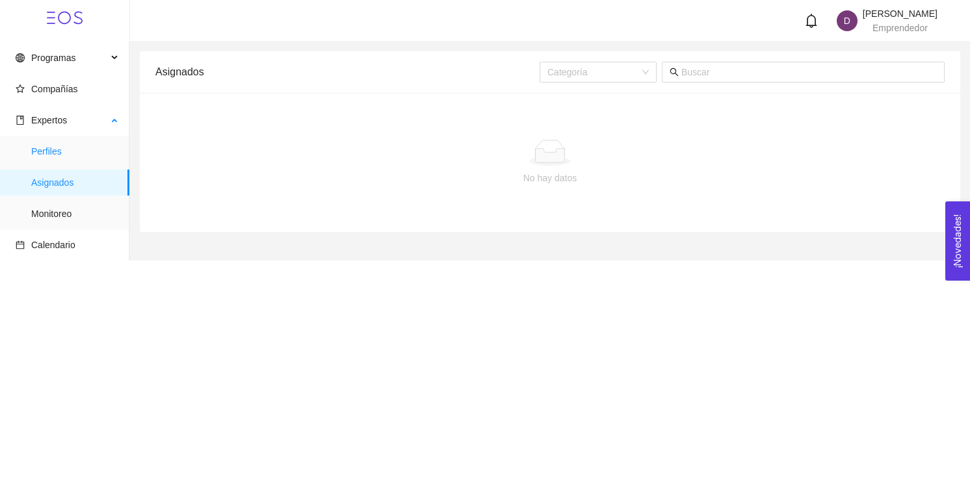
click at [57, 155] on span "Perfiles" at bounding box center [75, 151] width 88 height 26
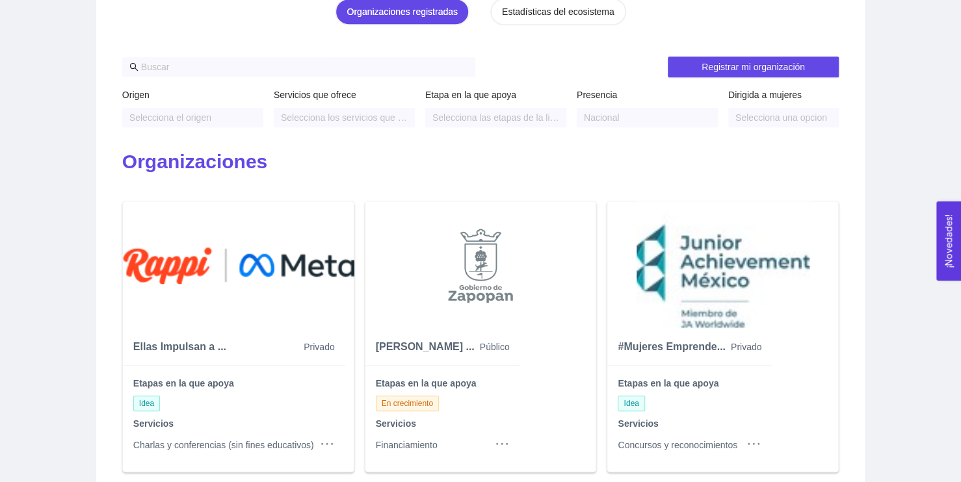
scroll to position [325, 0]
